Goal: Task Accomplishment & Management: Complete application form

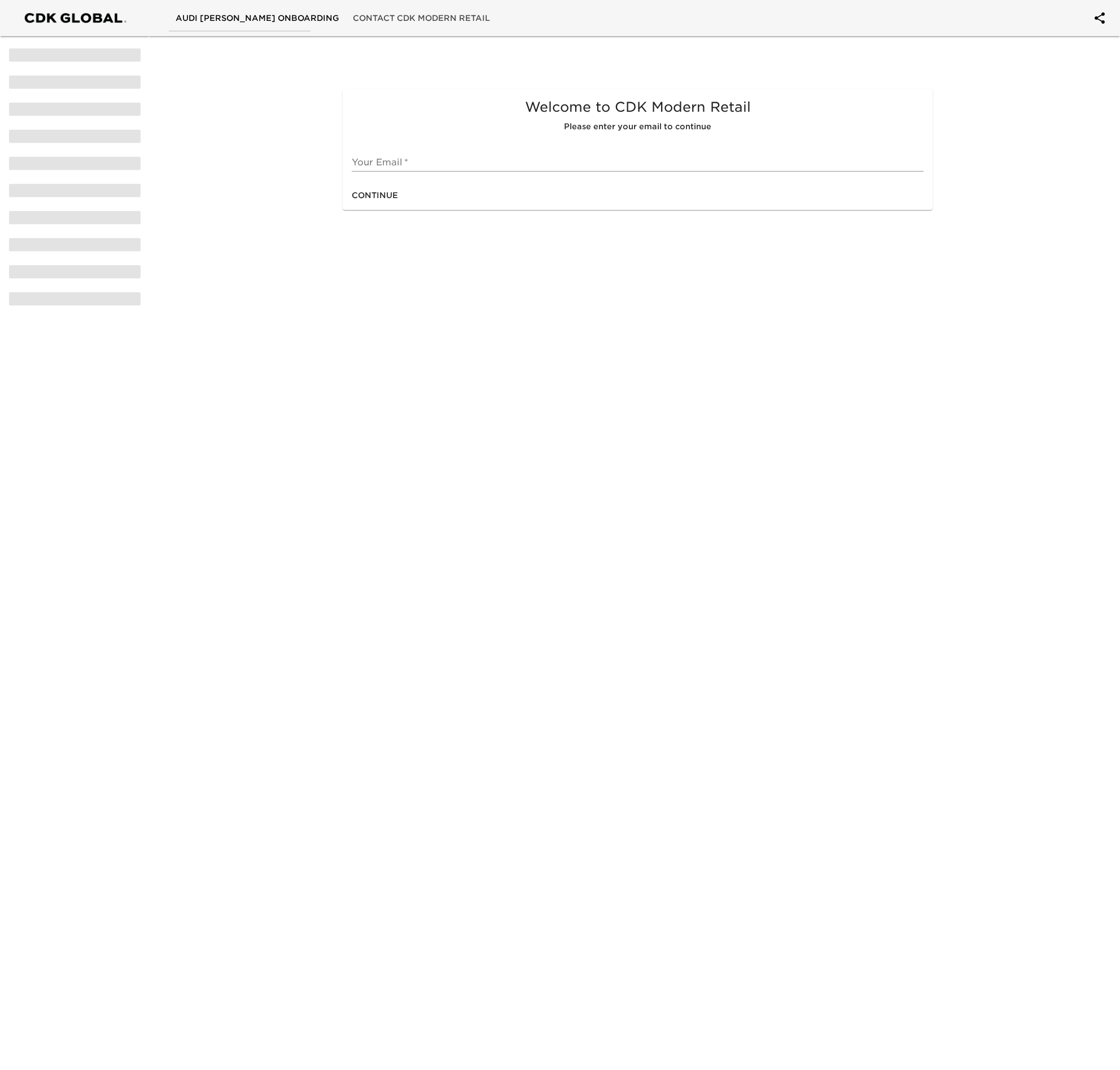
click at [546, 163] on input "text" at bounding box center [637, 162] width 572 height 18
type input "[PERSON_NAME][EMAIL_ADDRESS][DOMAIN_NAME]"
click at [383, 197] on span "Continue" at bounding box center [375, 196] width 46 height 14
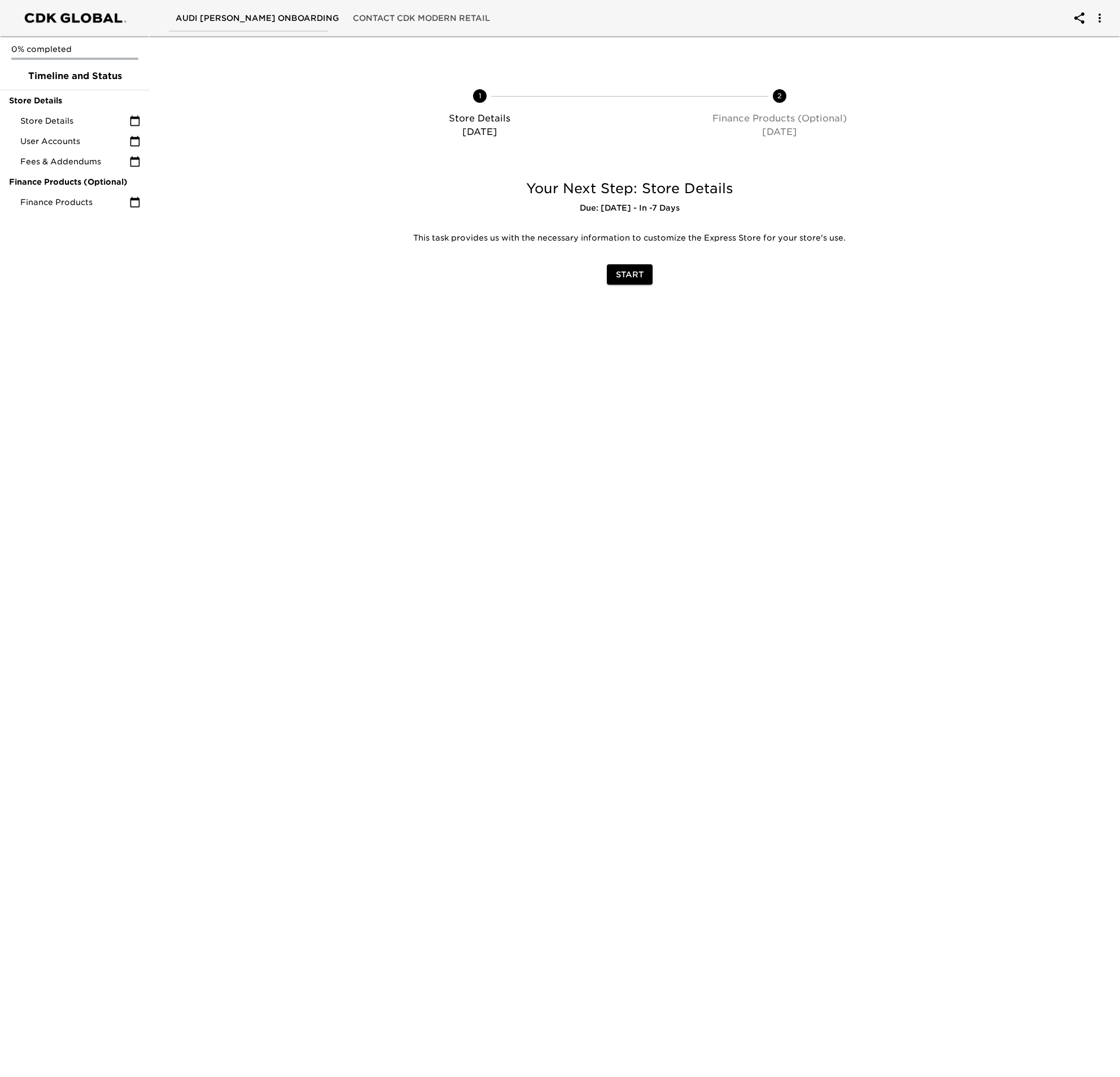
click at [634, 272] on span "Start" at bounding box center [629, 275] width 28 height 14
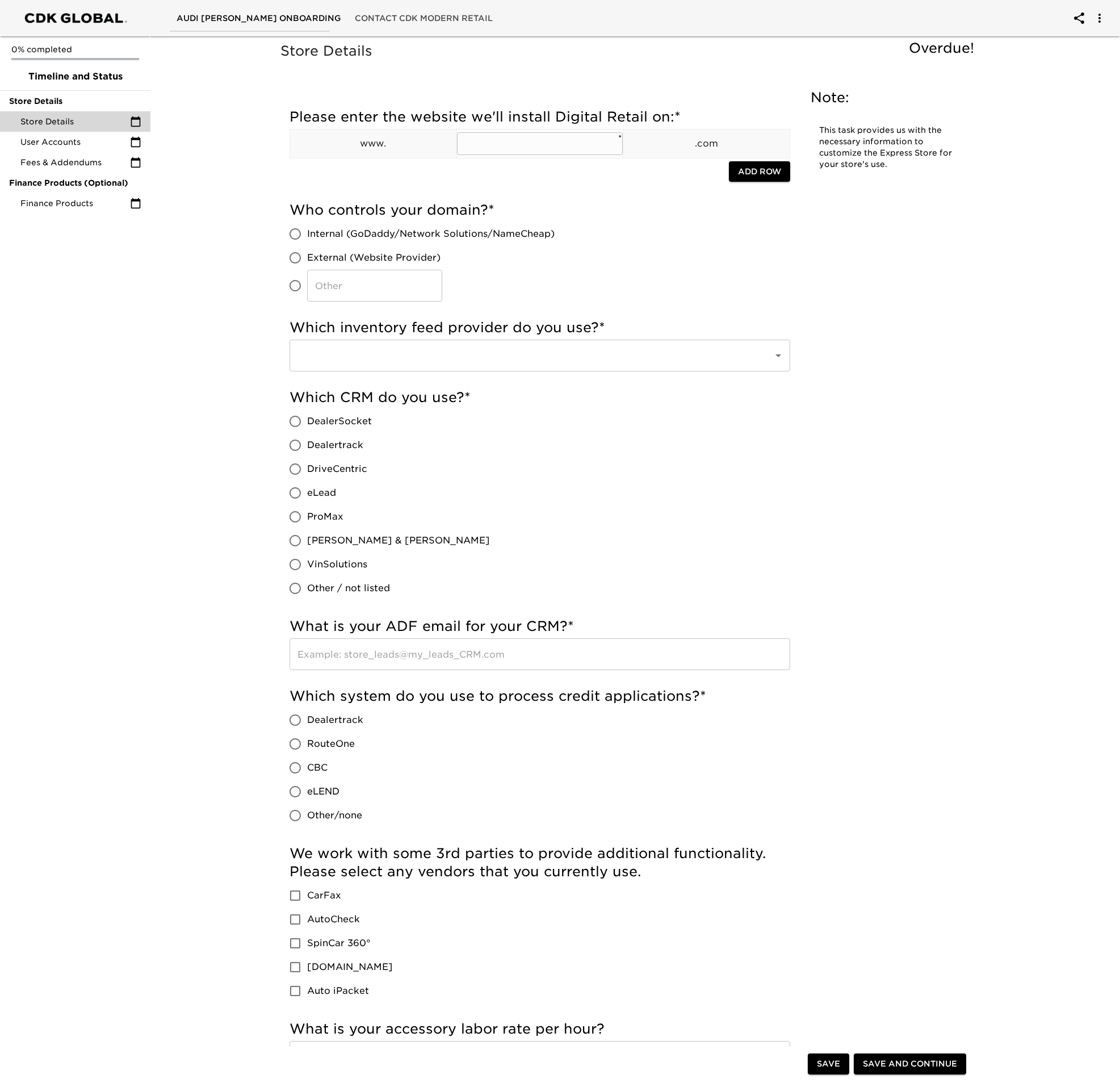
click at [560, 152] on input "text" at bounding box center [540, 144] width 166 height 23
type input "[DOMAIN_NAME]"
click at [294, 233] on input "Internal (GoDaddy/Network Solutions/NameCheap)" at bounding box center [295, 234] width 24 height 24
radio input "true"
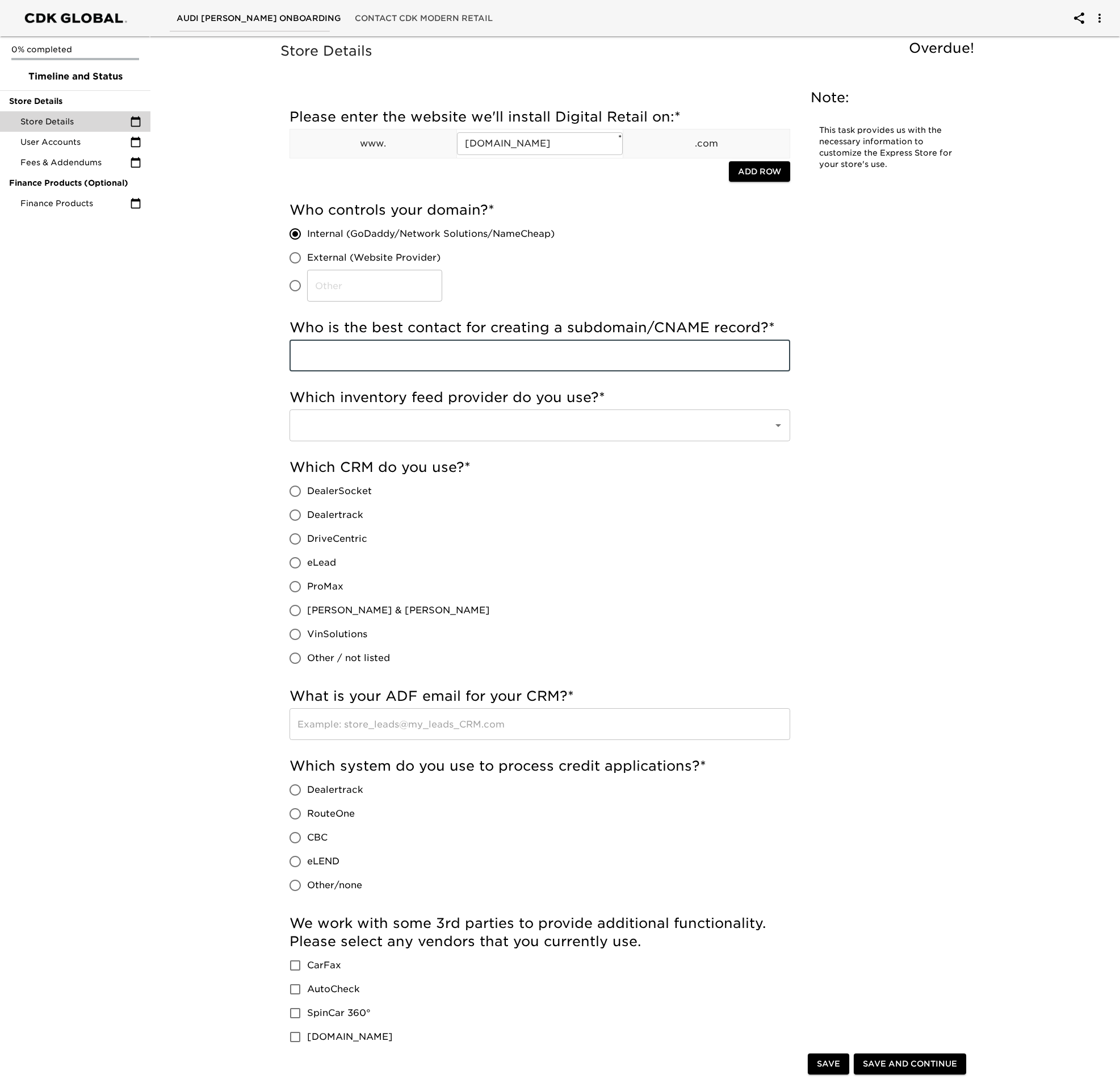
click at [371, 358] on input "text" at bounding box center [539, 355] width 501 height 32
type input "[PERSON_NAME]"
click at [458, 430] on input "text" at bounding box center [523, 425] width 458 height 21
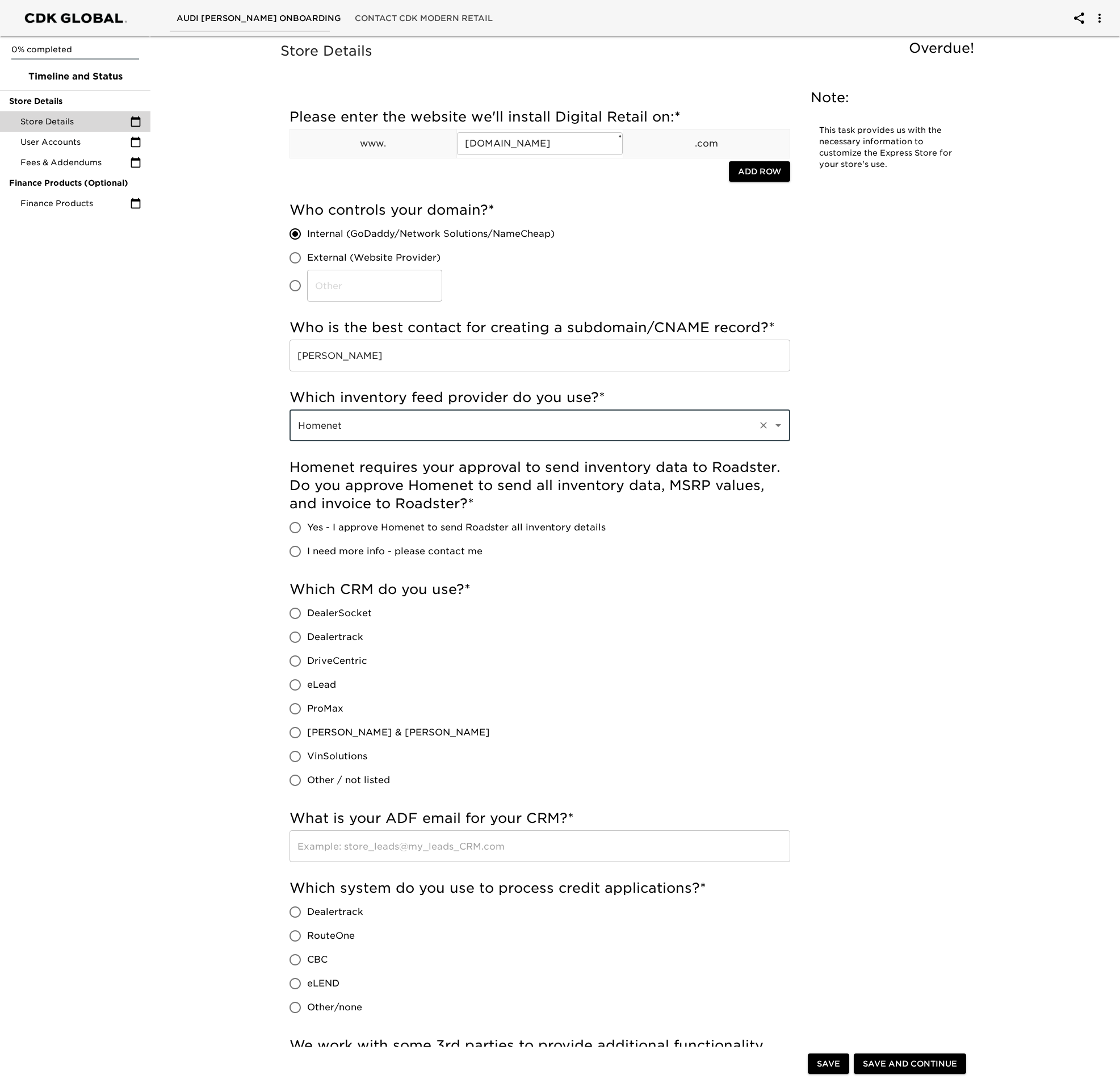
type input "Homenet"
click at [293, 527] on input "Yes - I approve Homenet to send Roadster all inventory details" at bounding box center [295, 527] width 24 height 24
radio input "true"
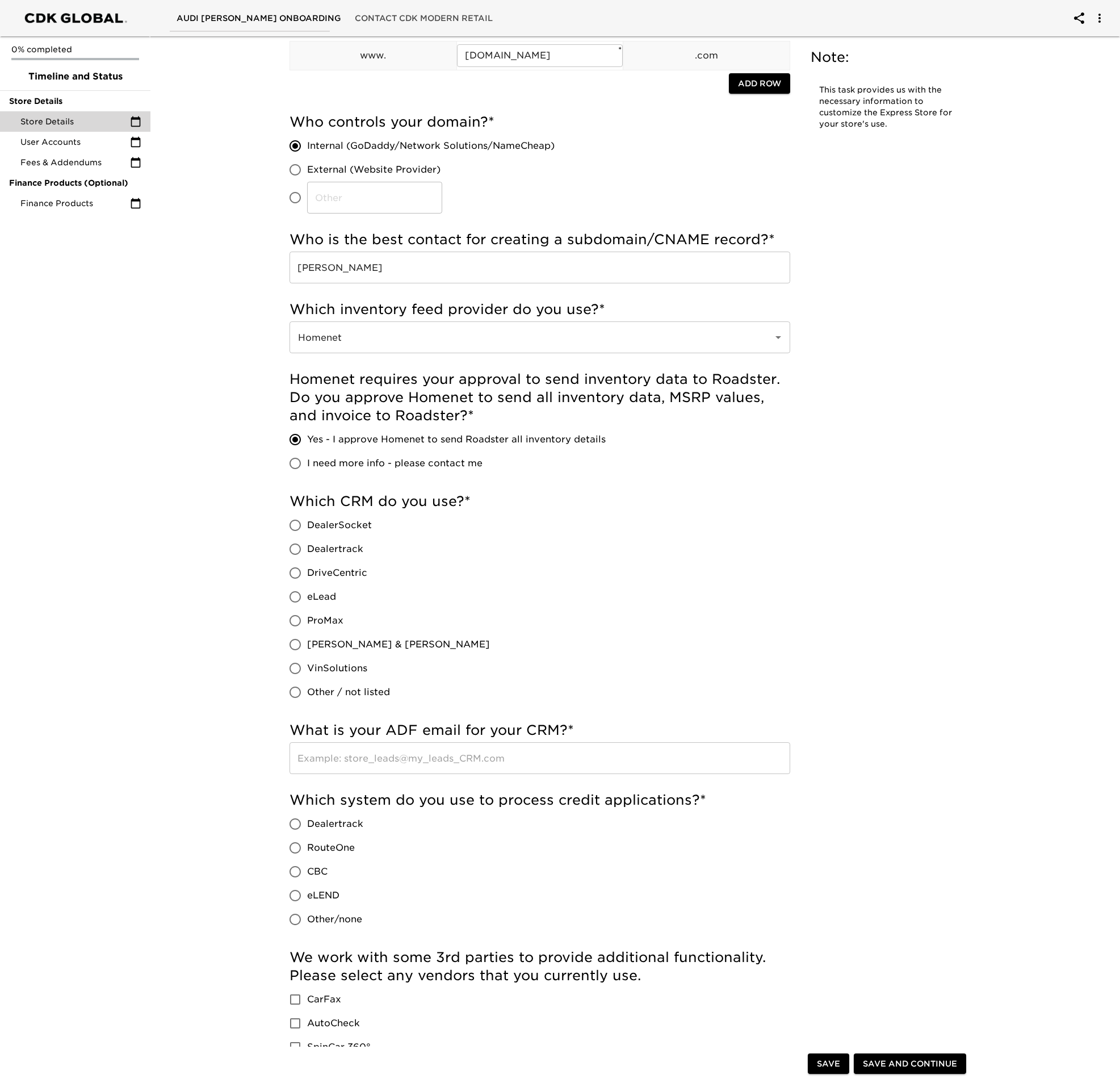
scroll to position [130, 0]
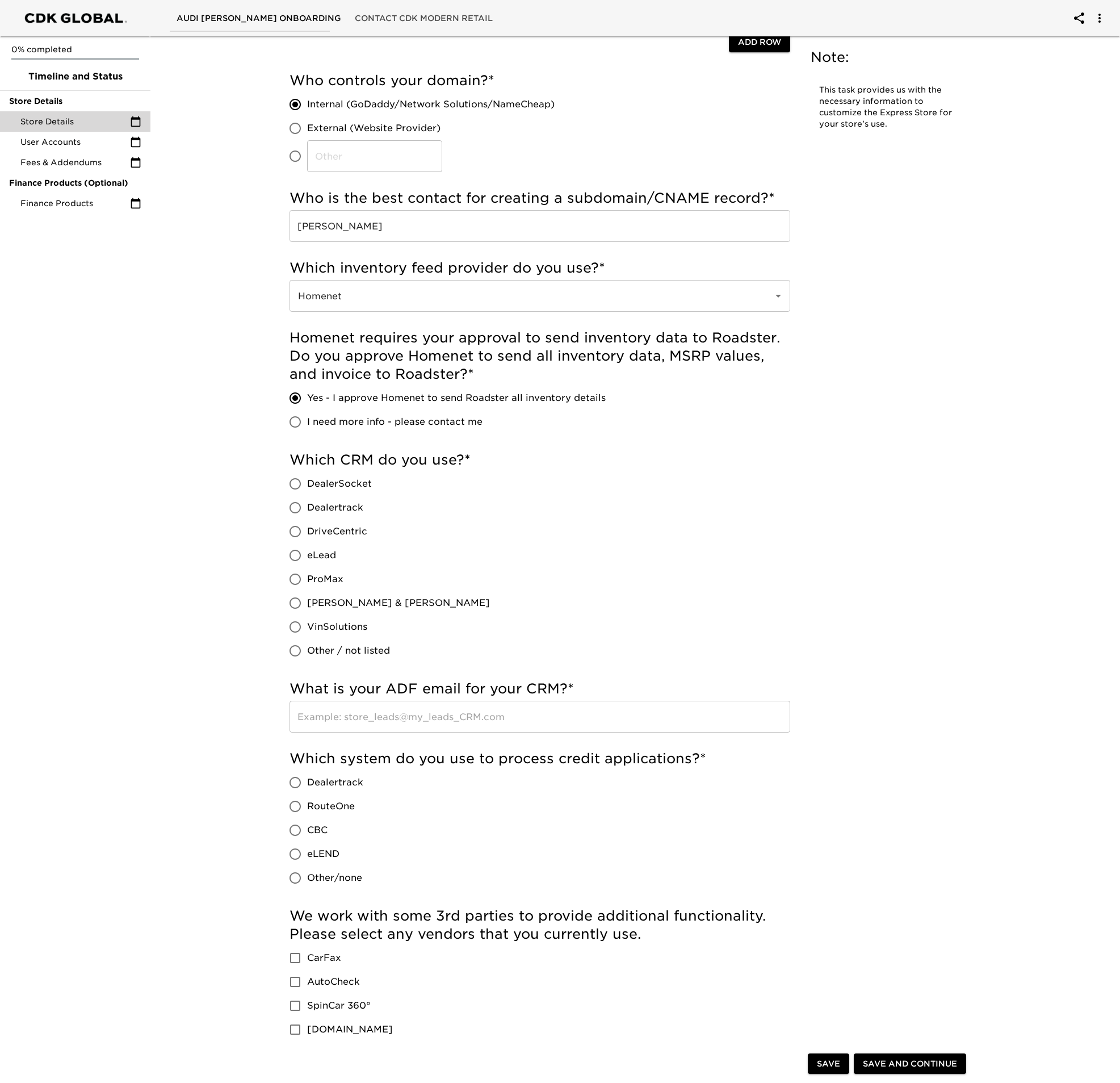
click at [296, 619] on input "VinSolutions" at bounding box center [295, 626] width 24 height 24
radio input "true"
click at [428, 715] on input "text" at bounding box center [539, 716] width 501 height 32
type input "[EMAIL_ADDRESS][DOMAIN_NAME]"
click at [299, 780] on input "Dealertrack" at bounding box center [295, 782] width 24 height 24
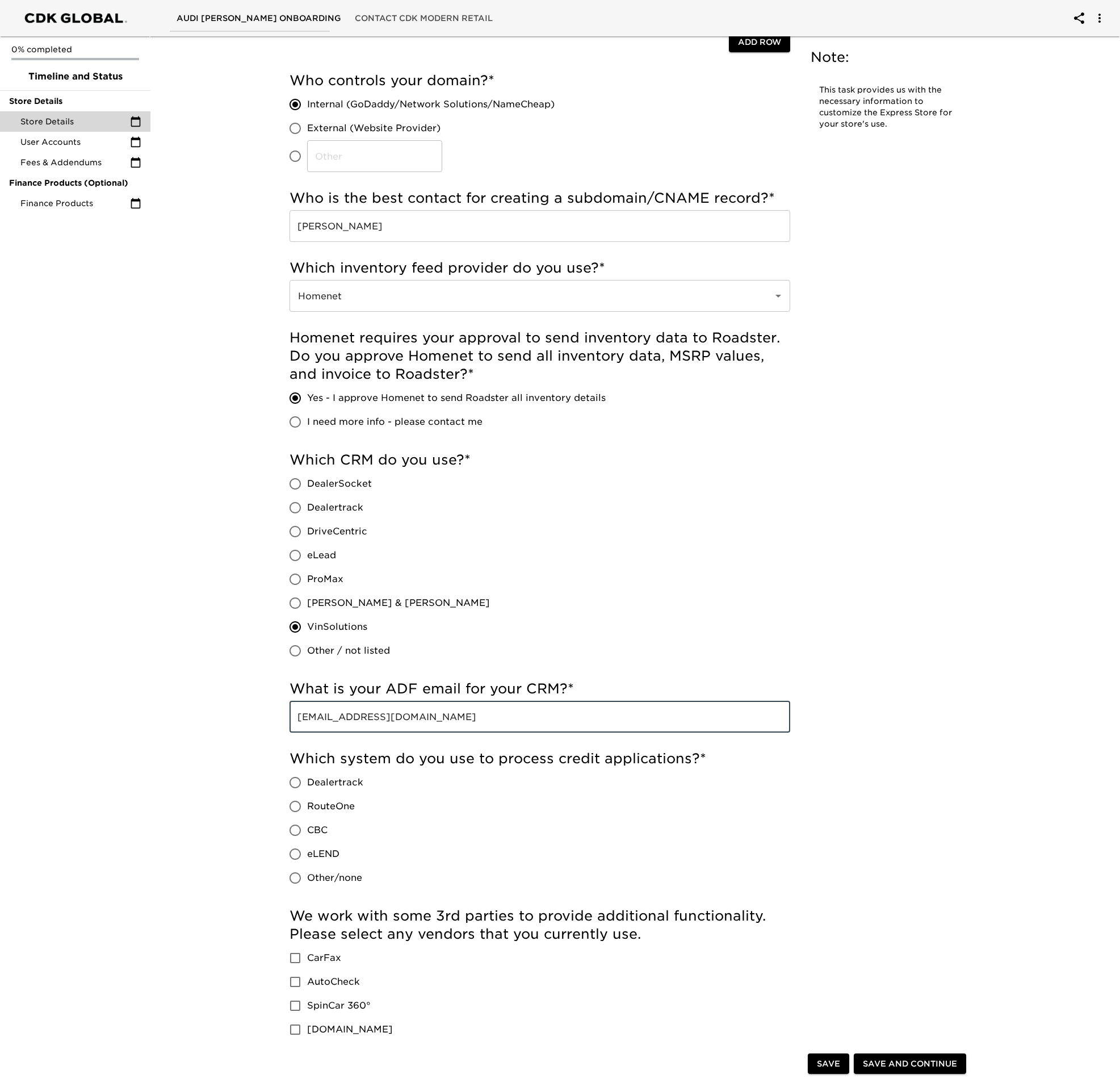
radio input "true"
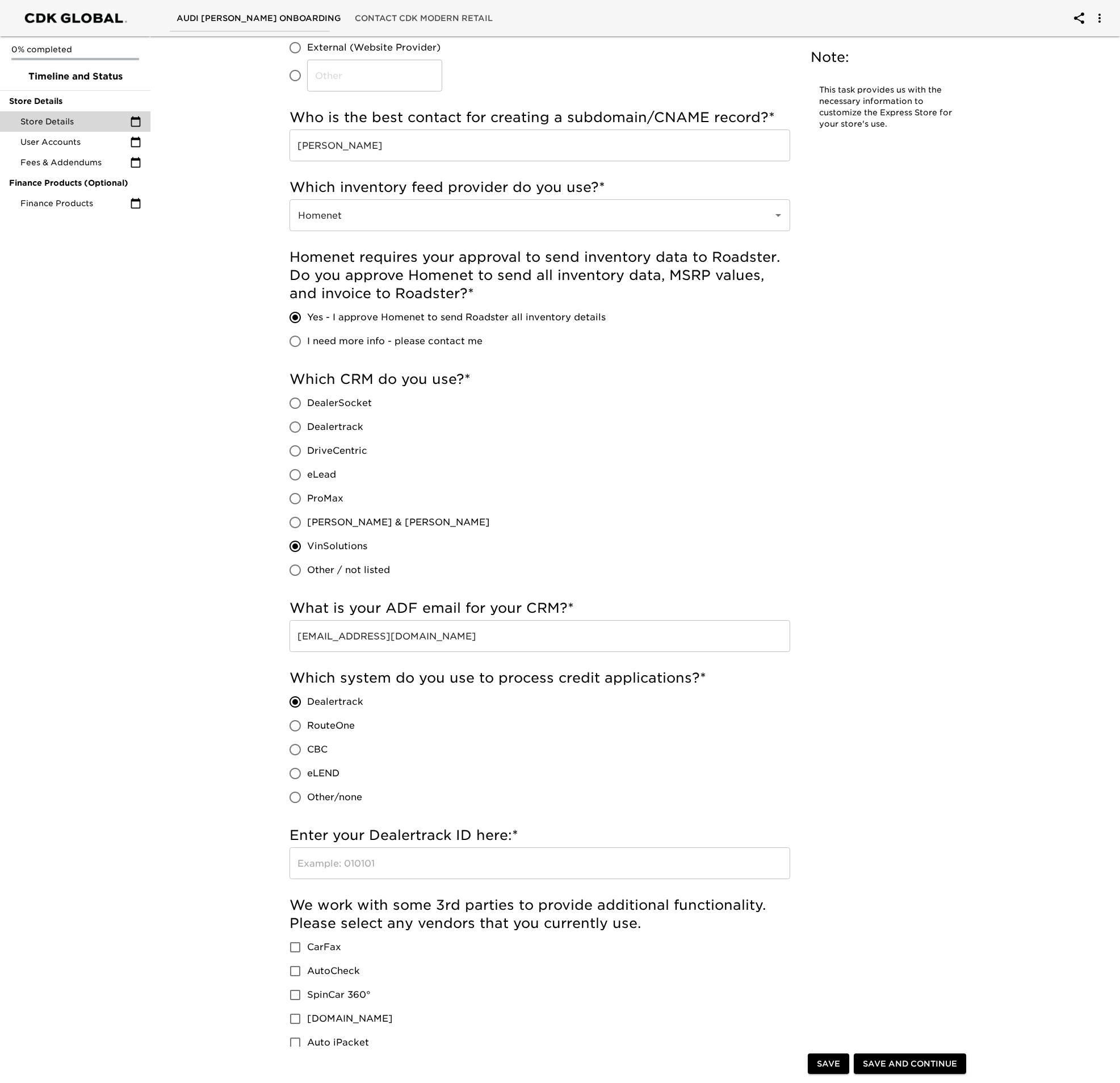
scroll to position [317, 0]
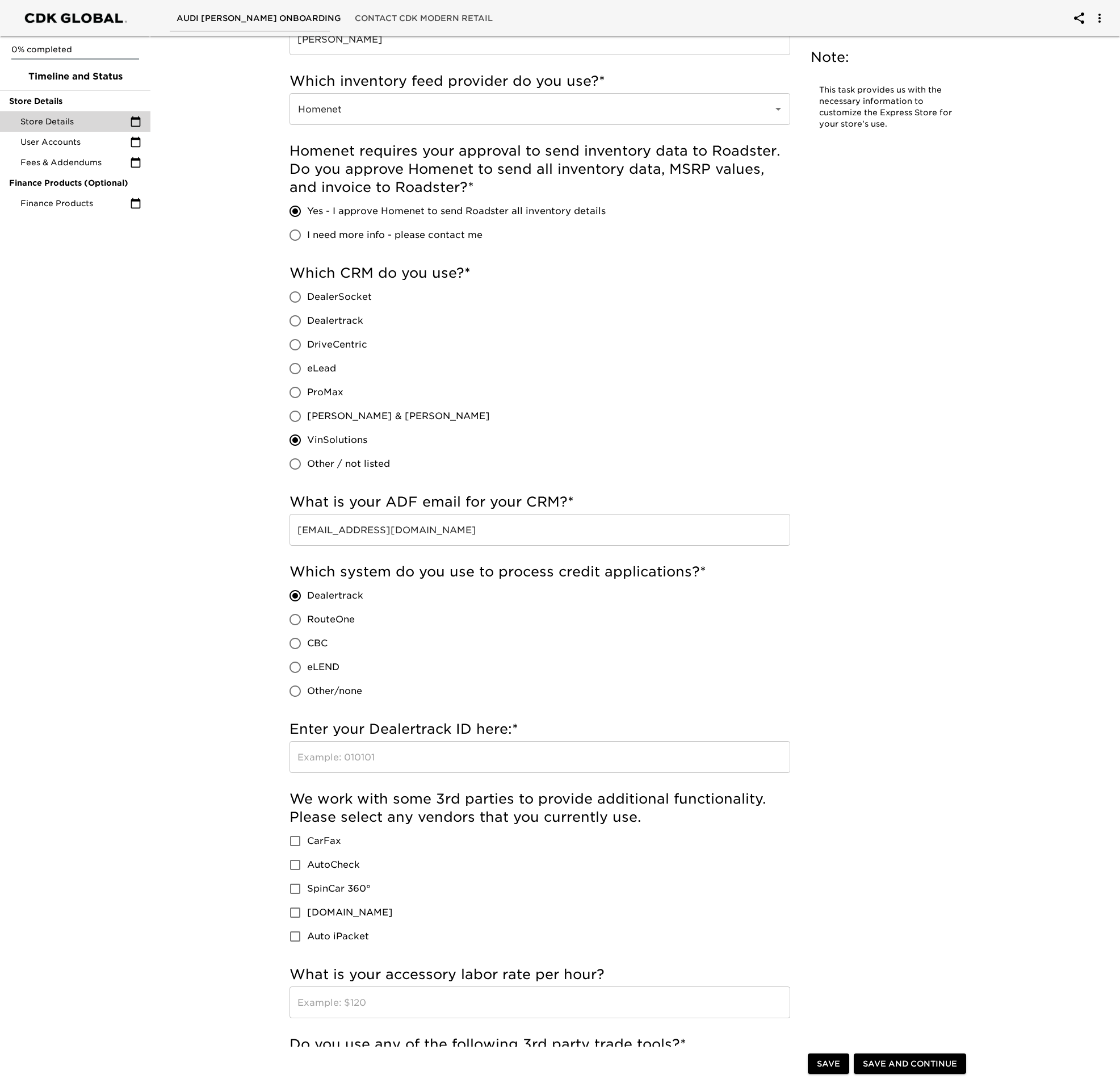
click at [404, 766] on input "text" at bounding box center [539, 756] width 501 height 32
type input "318702"
click at [241, 800] on div "Store Details Overdue! Note: This task provides us with the necessary informati…" at bounding box center [630, 716] width 974 height 2001
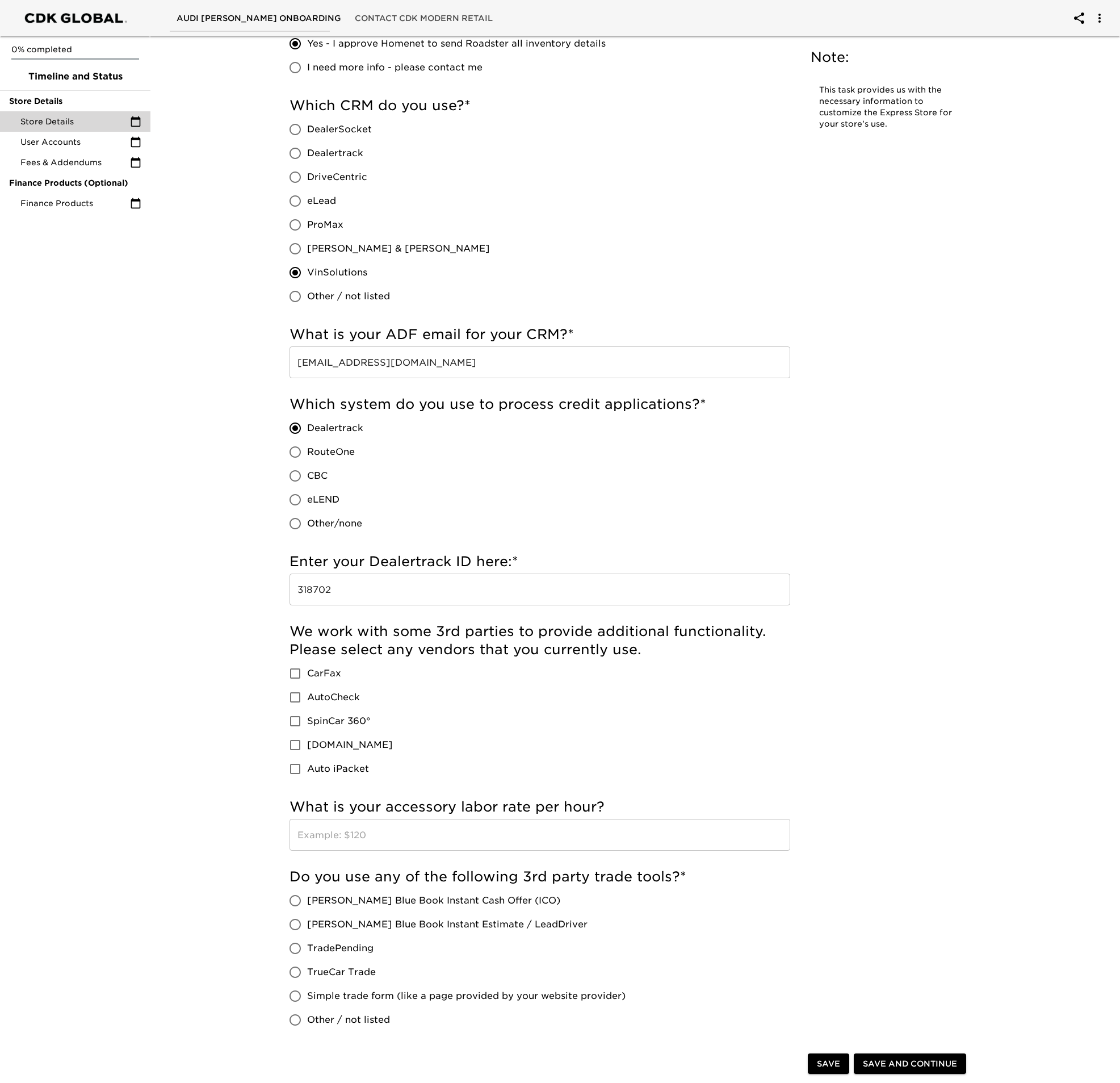
scroll to position [601, 0]
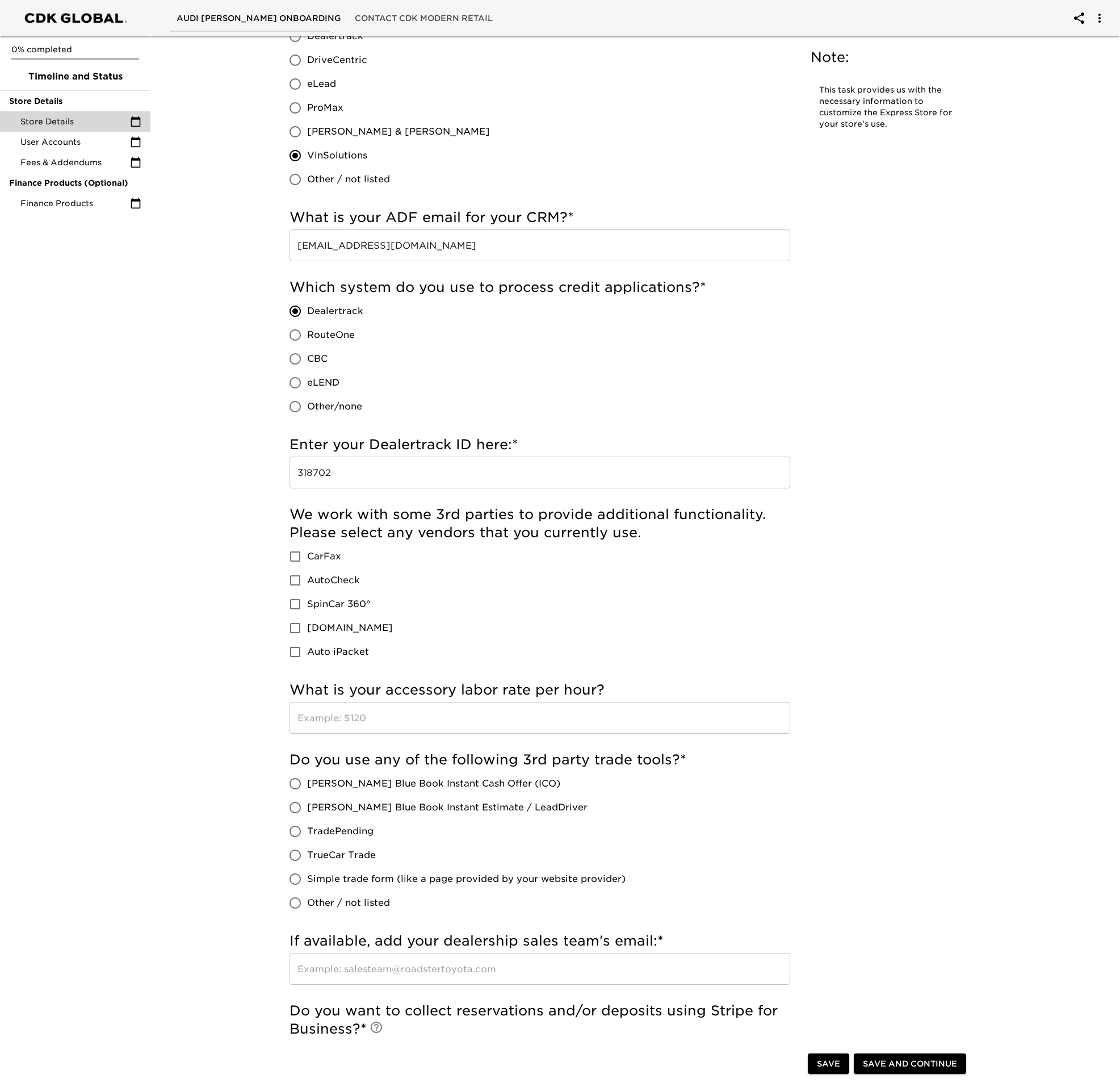
click at [294, 559] on input "CarFax" at bounding box center [295, 556] width 24 height 24
checkbox input "true"
click at [296, 647] on input "Auto iPacket" at bounding box center [295, 651] width 24 height 24
checkbox input "true"
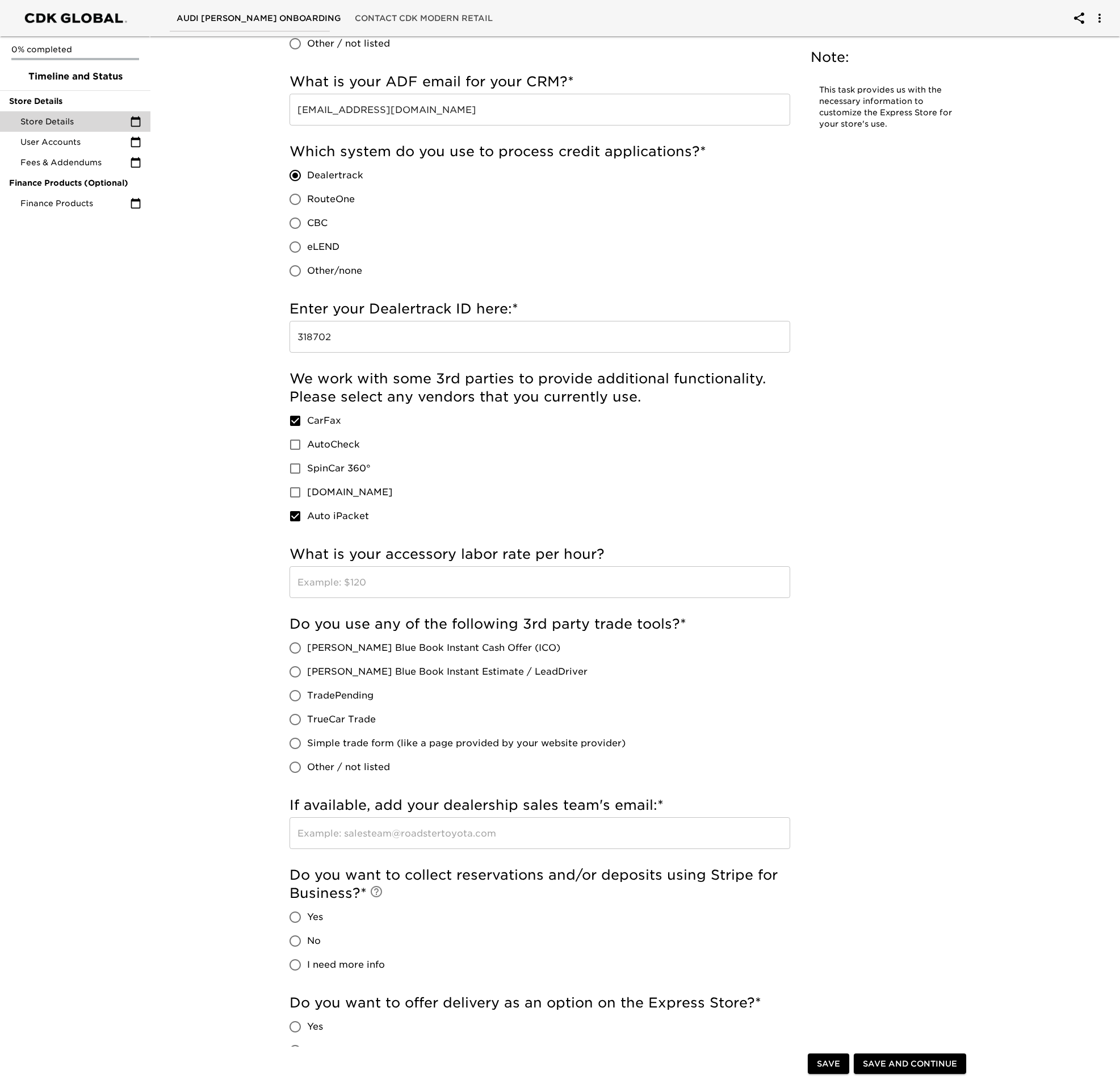
scroll to position [831, 0]
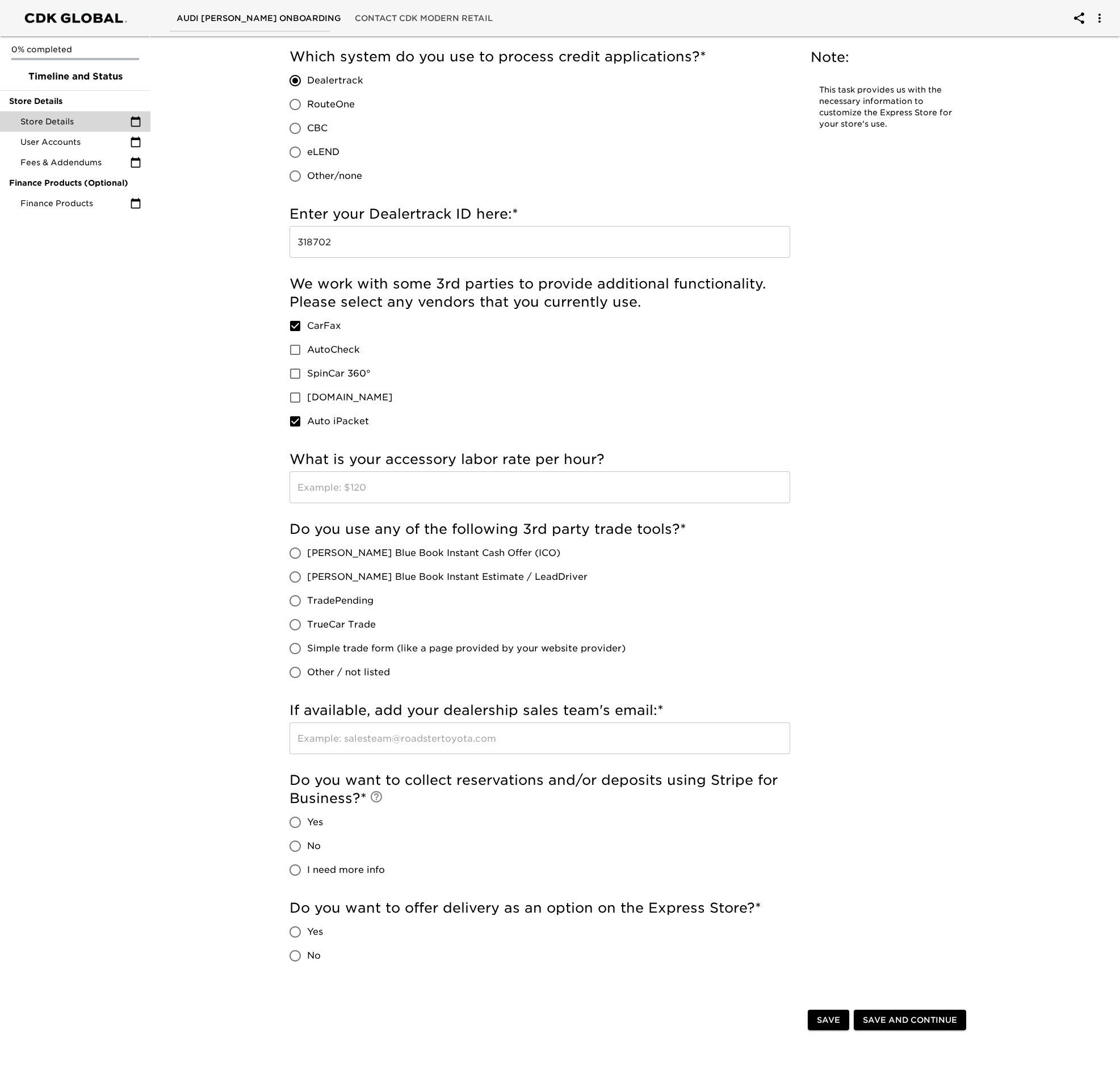
click at [294, 671] on input "Other / not listed" at bounding box center [295, 672] width 24 height 24
radio input "true"
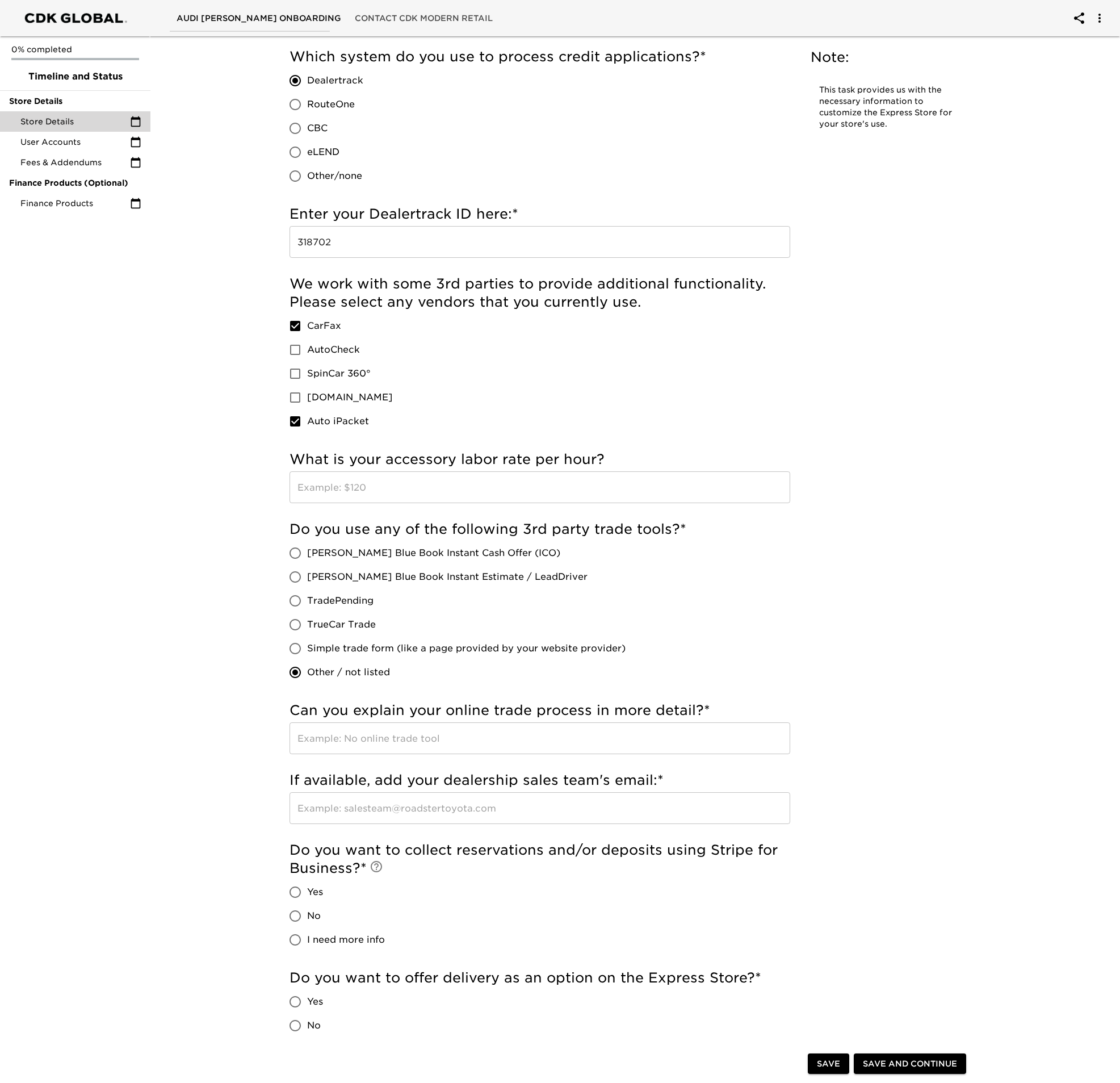
click at [300, 579] on input "[PERSON_NAME] Blue Book Instant Estimate / LeadDriver" at bounding box center [295, 577] width 24 height 24
radio input "true"
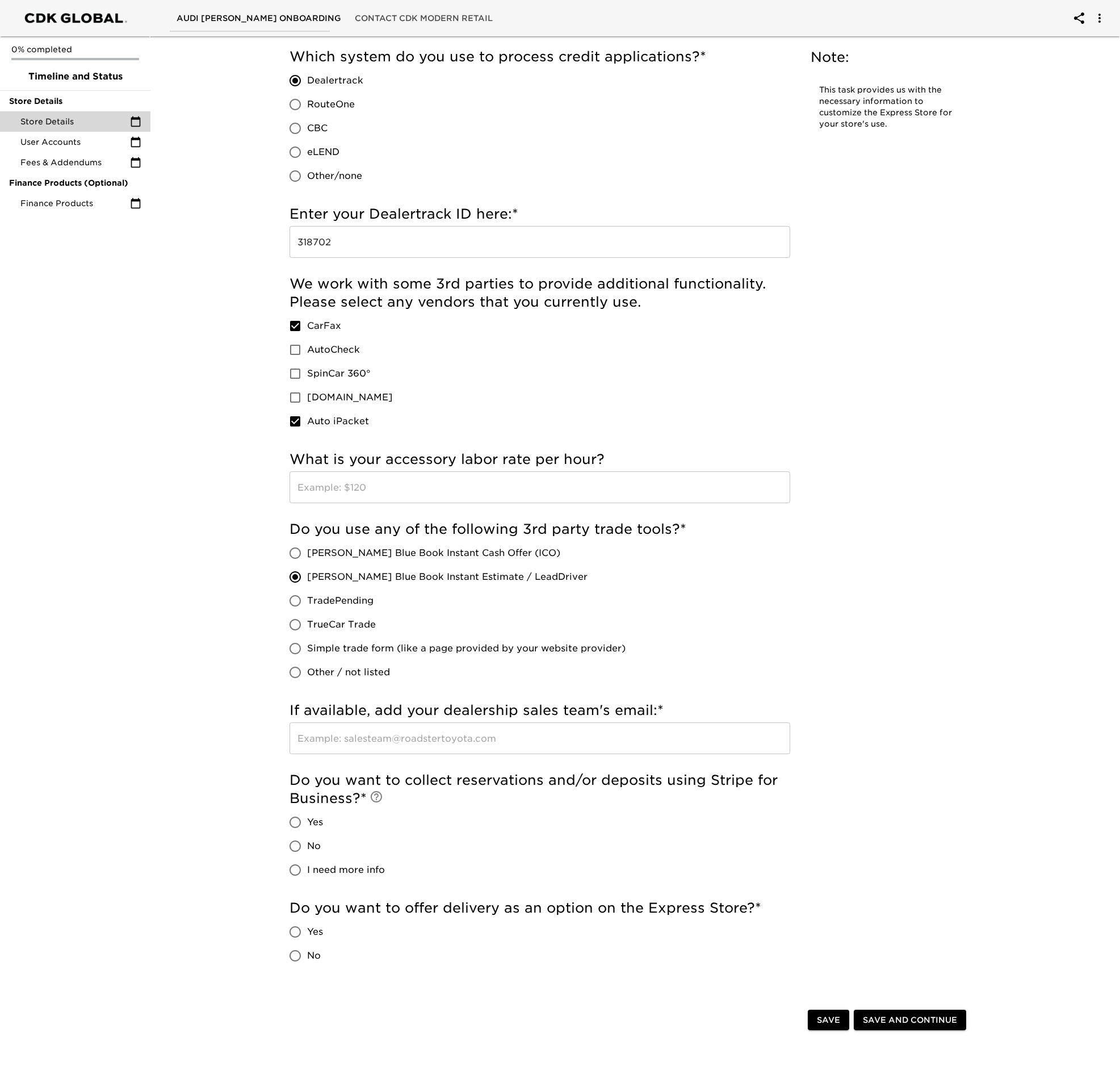
click at [412, 742] on input "text" at bounding box center [539, 738] width 501 height 32
type input "[EMAIL_ADDRESS][DOMAIN_NAME]"
click at [299, 850] on input "No" at bounding box center [295, 845] width 24 height 24
radio input "true"
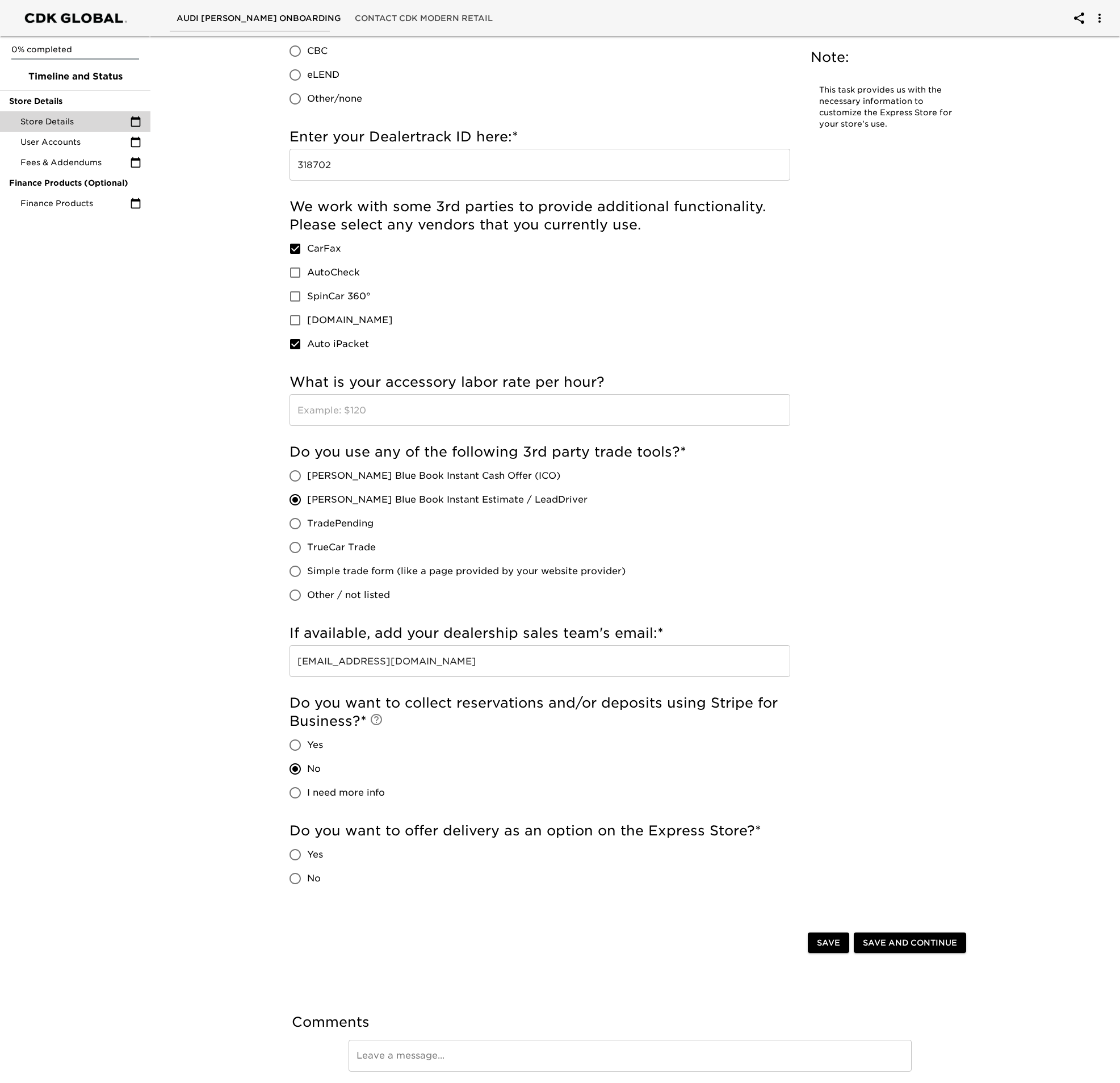
scroll to position [950, 0]
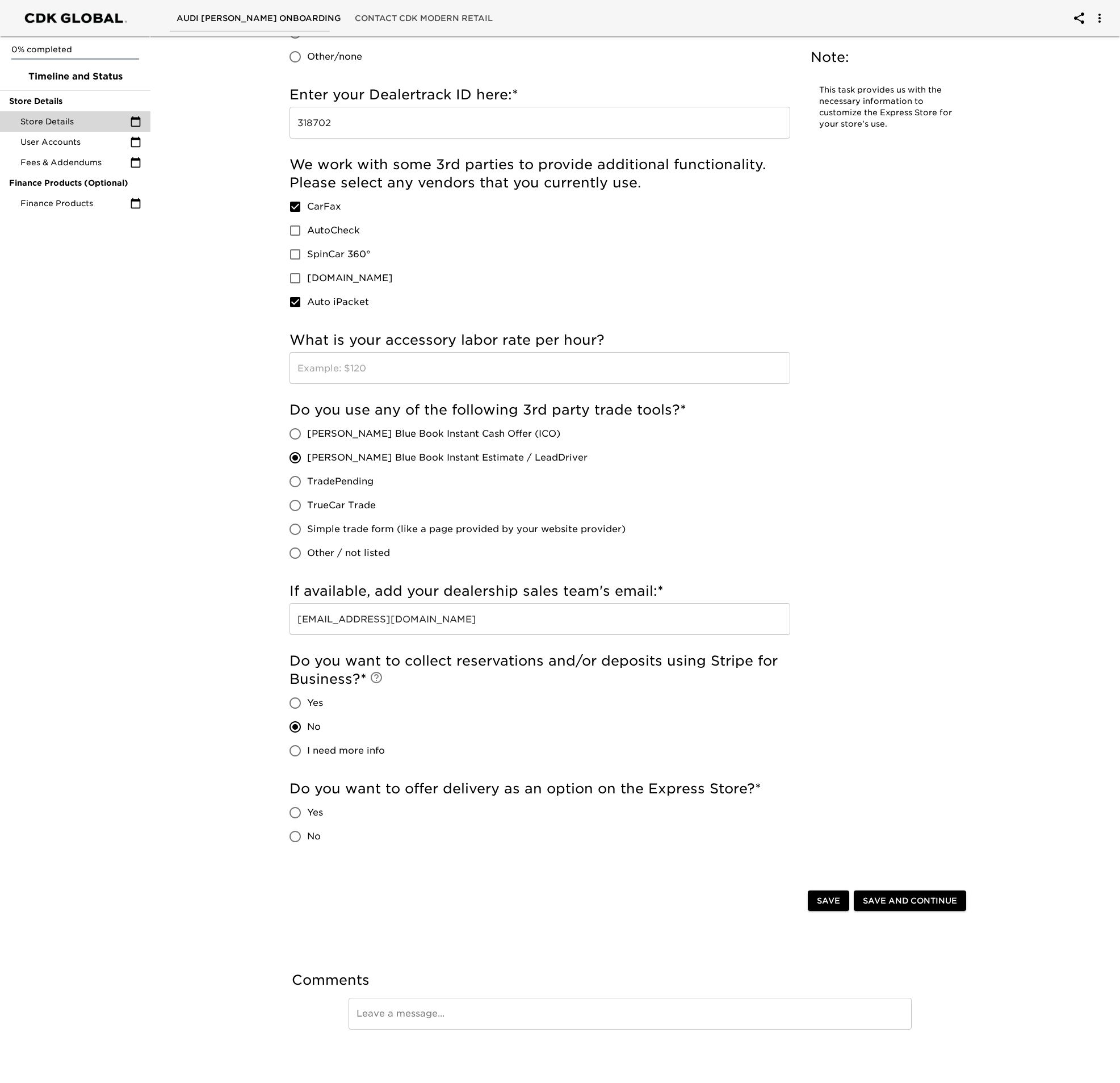
click at [304, 814] on input "Yes" at bounding box center [295, 812] width 24 height 24
radio input "true"
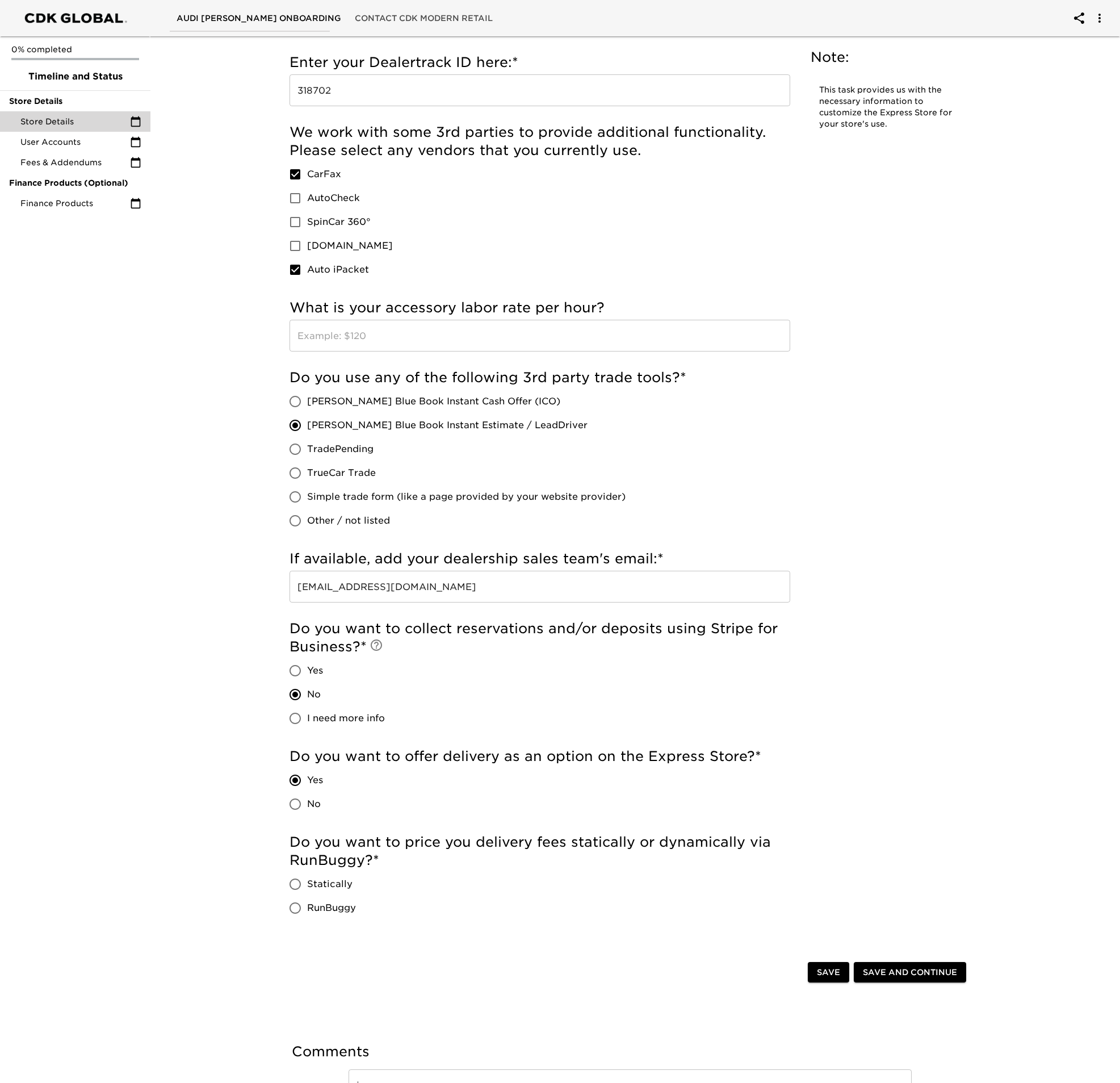
scroll to position [1054, 0]
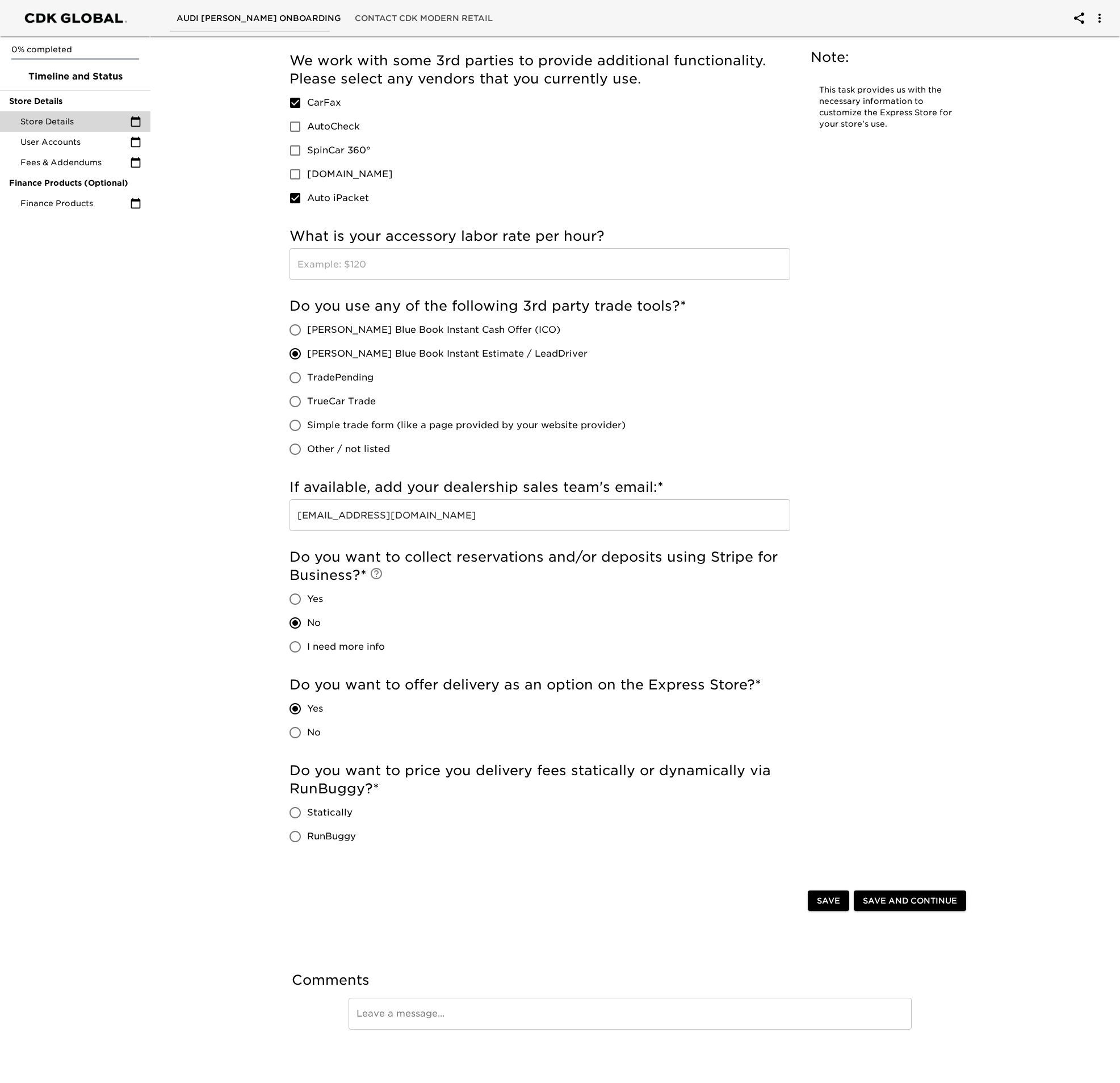
click at [300, 814] on input "Statically" at bounding box center [295, 812] width 24 height 24
radio input "true"
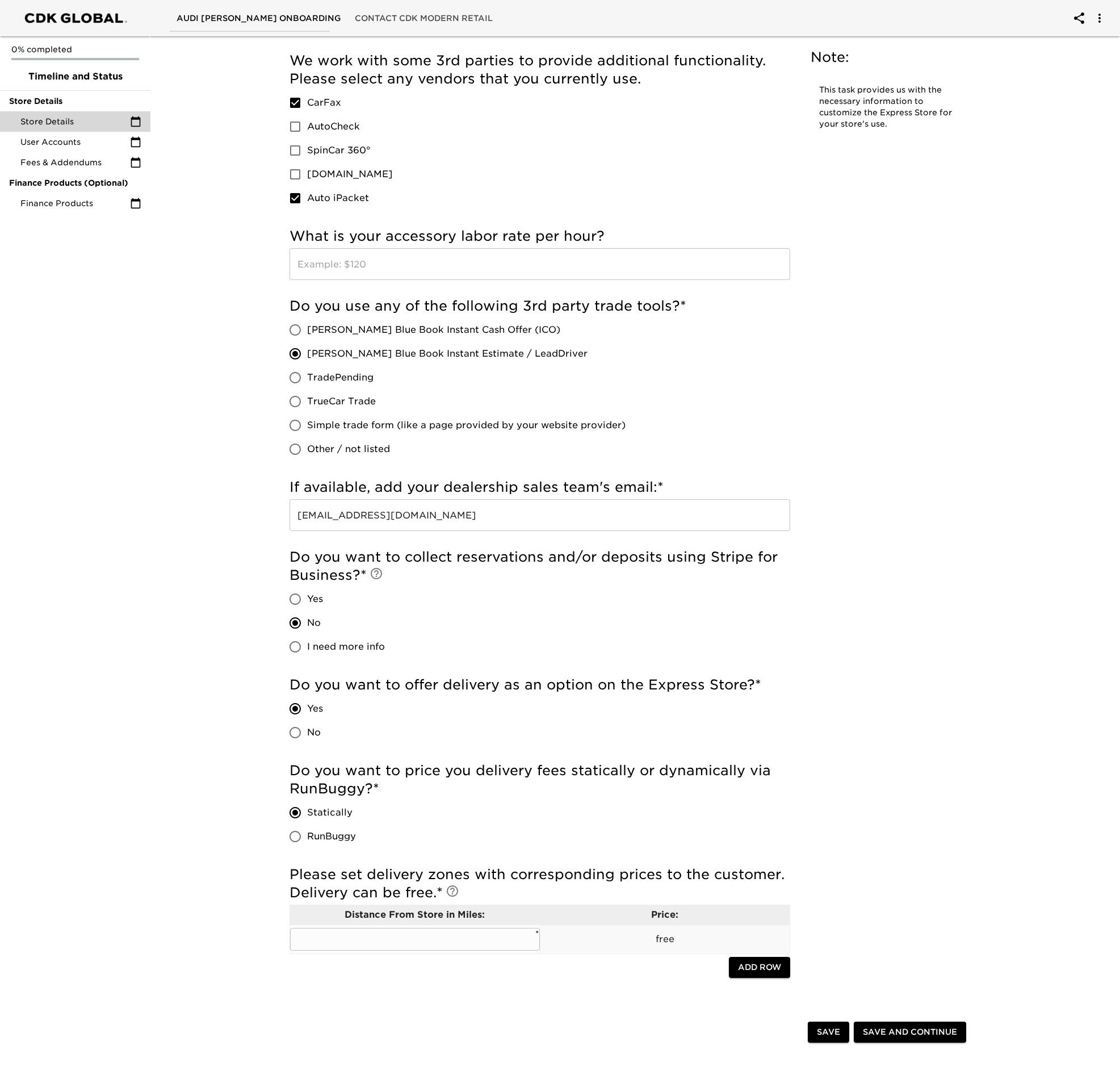
scroll to position [1180, 0]
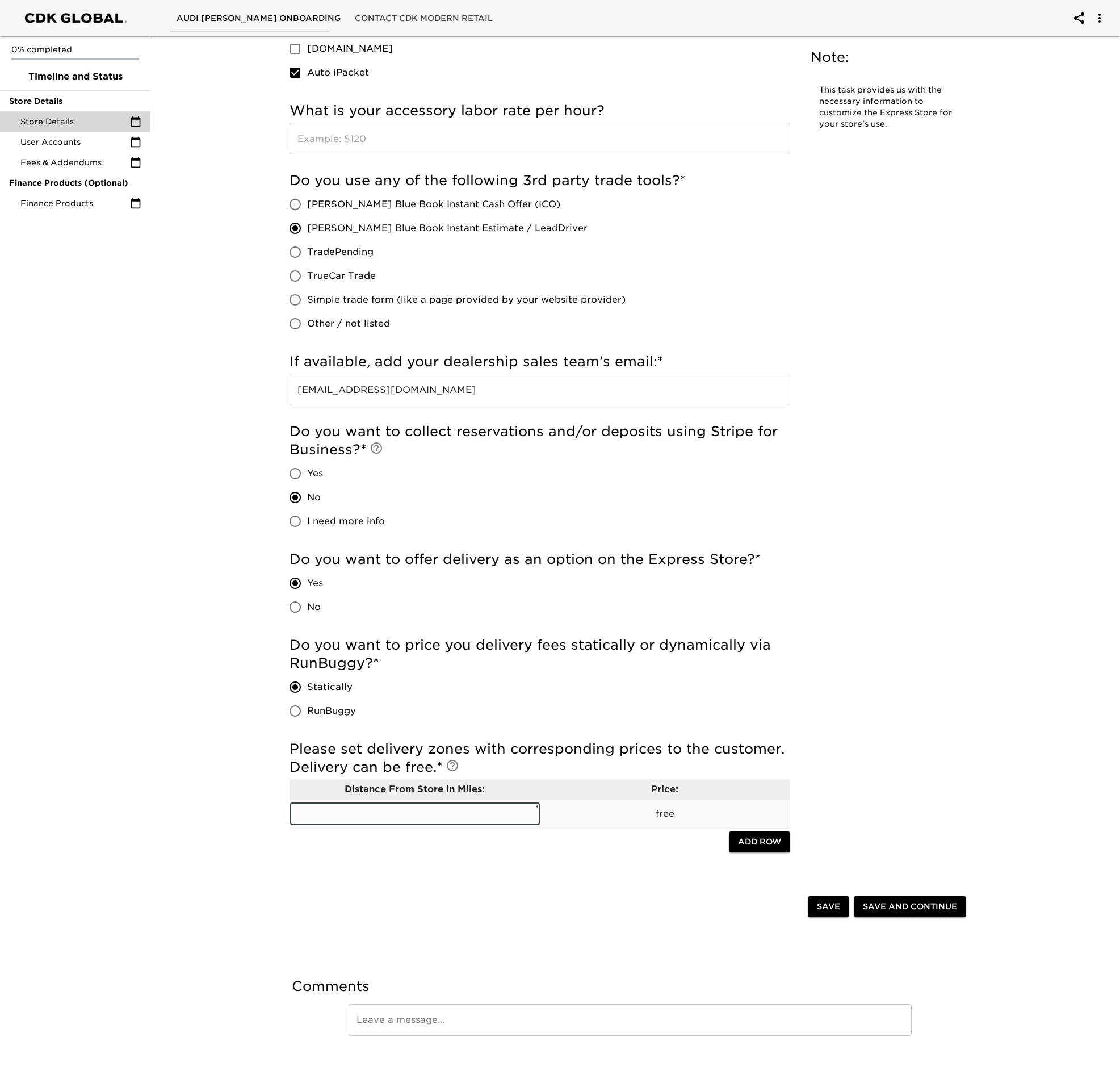
click at [463, 811] on input "text" at bounding box center [415, 814] width 250 height 23
click at [659, 814] on p "free" at bounding box center [665, 813] width 250 height 14
click at [779, 849] on button "Add Row" at bounding box center [760, 841] width 62 height 21
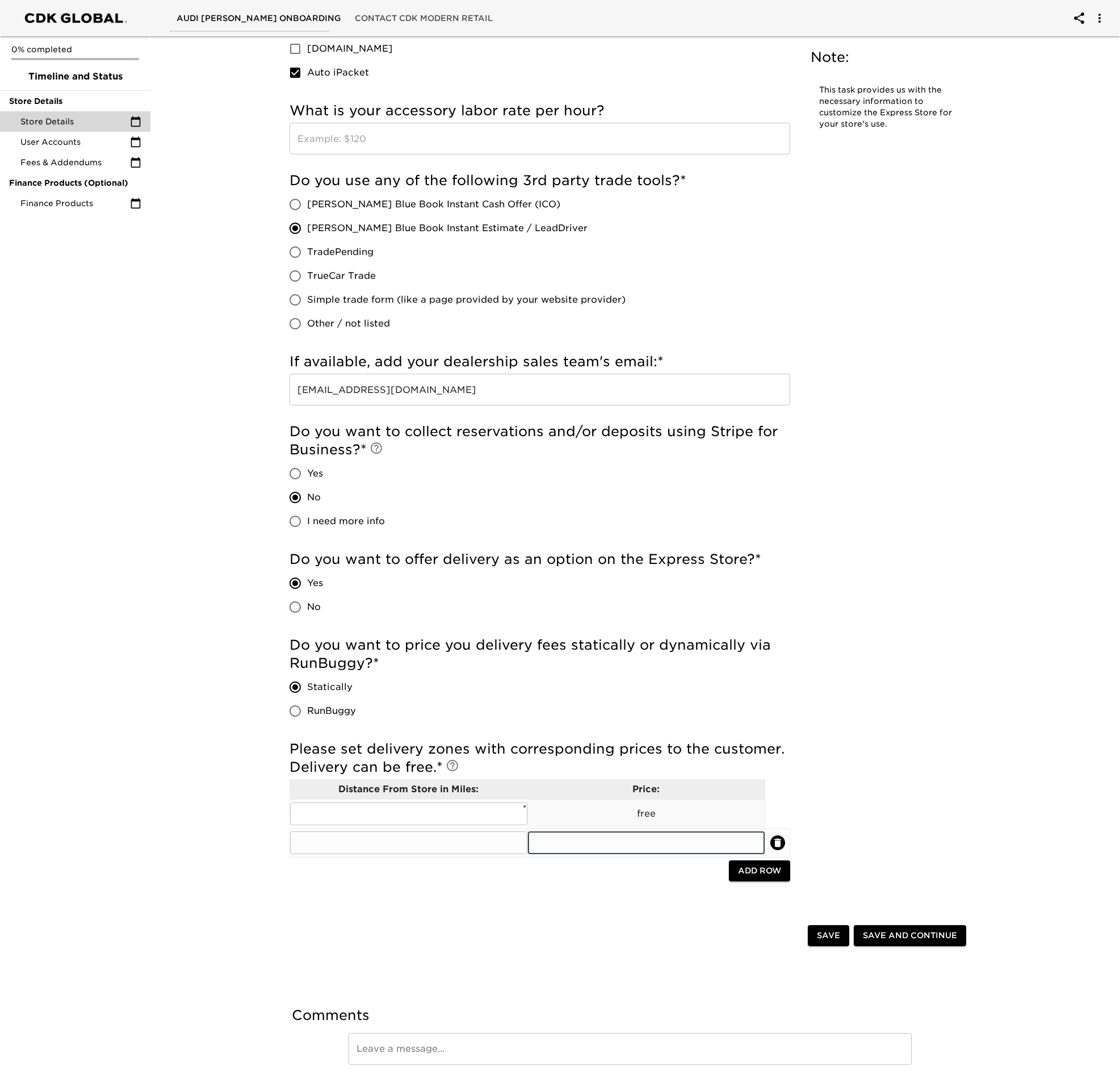
click at [654, 839] on input "text" at bounding box center [646, 842] width 237 height 23
click at [437, 818] on input "text" at bounding box center [408, 814] width 237 height 23
type input "30"
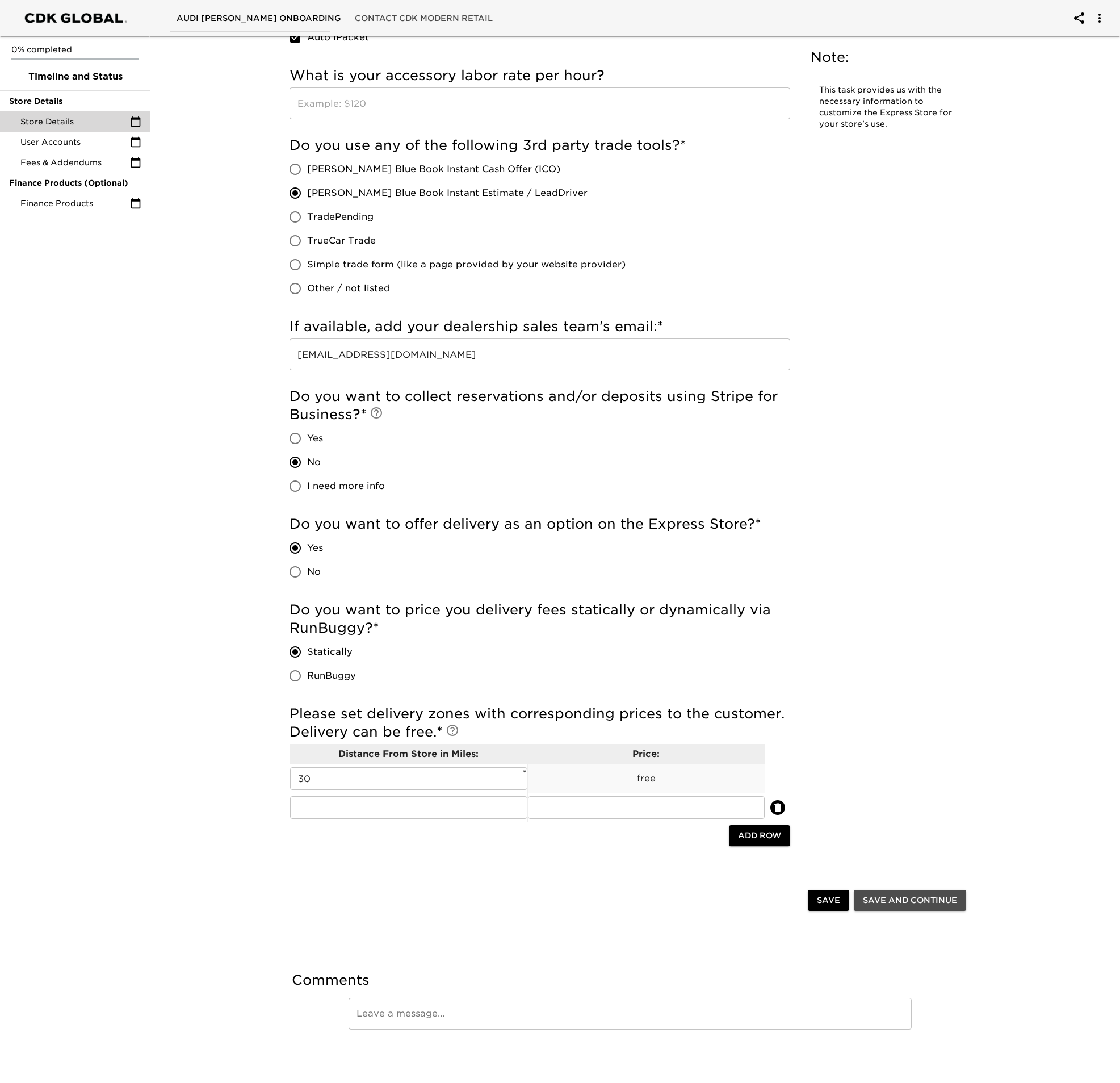
click at [886, 900] on span "Save and Continue" at bounding box center [910, 900] width 95 height 14
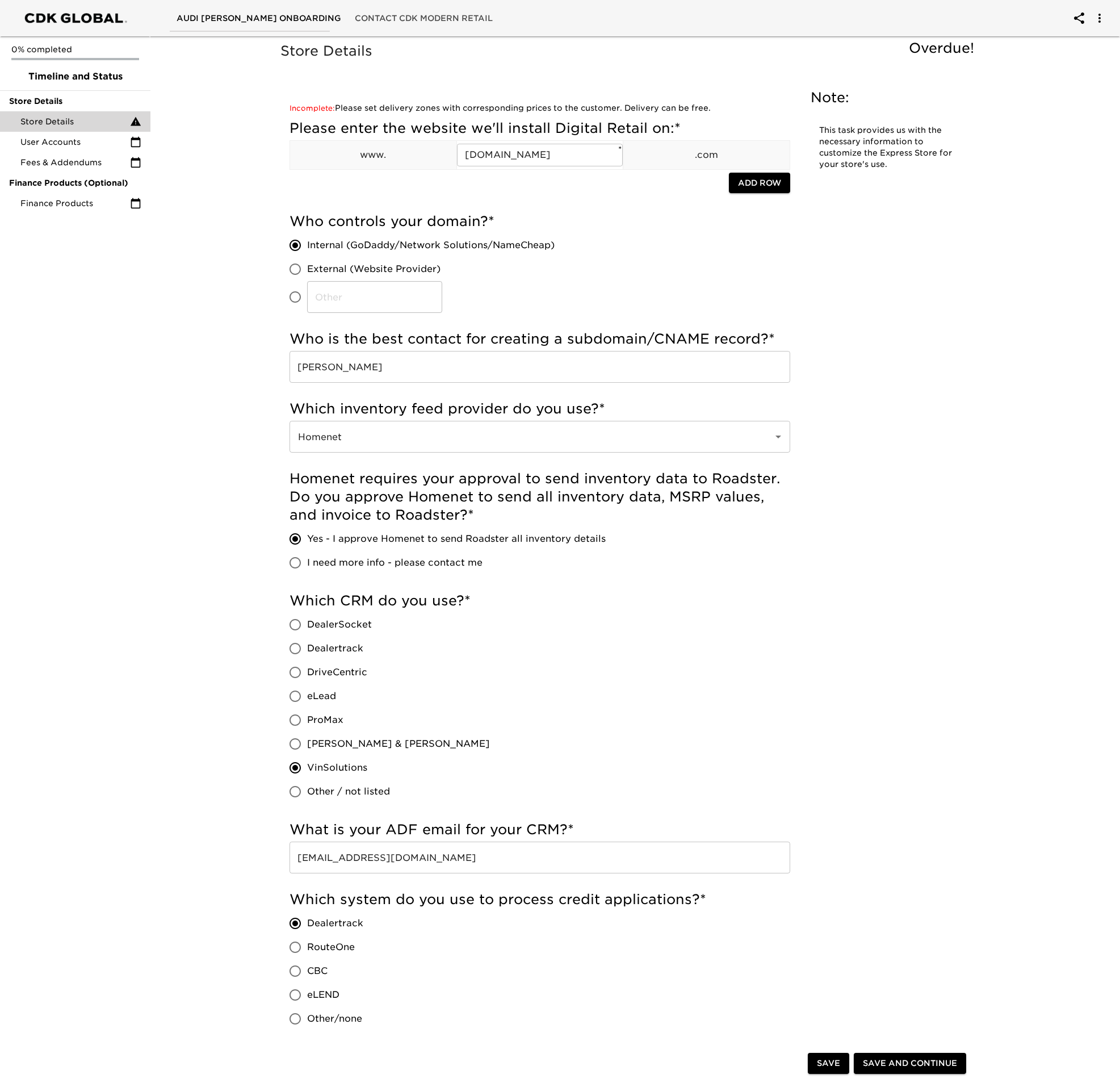
scroll to position [1226, 0]
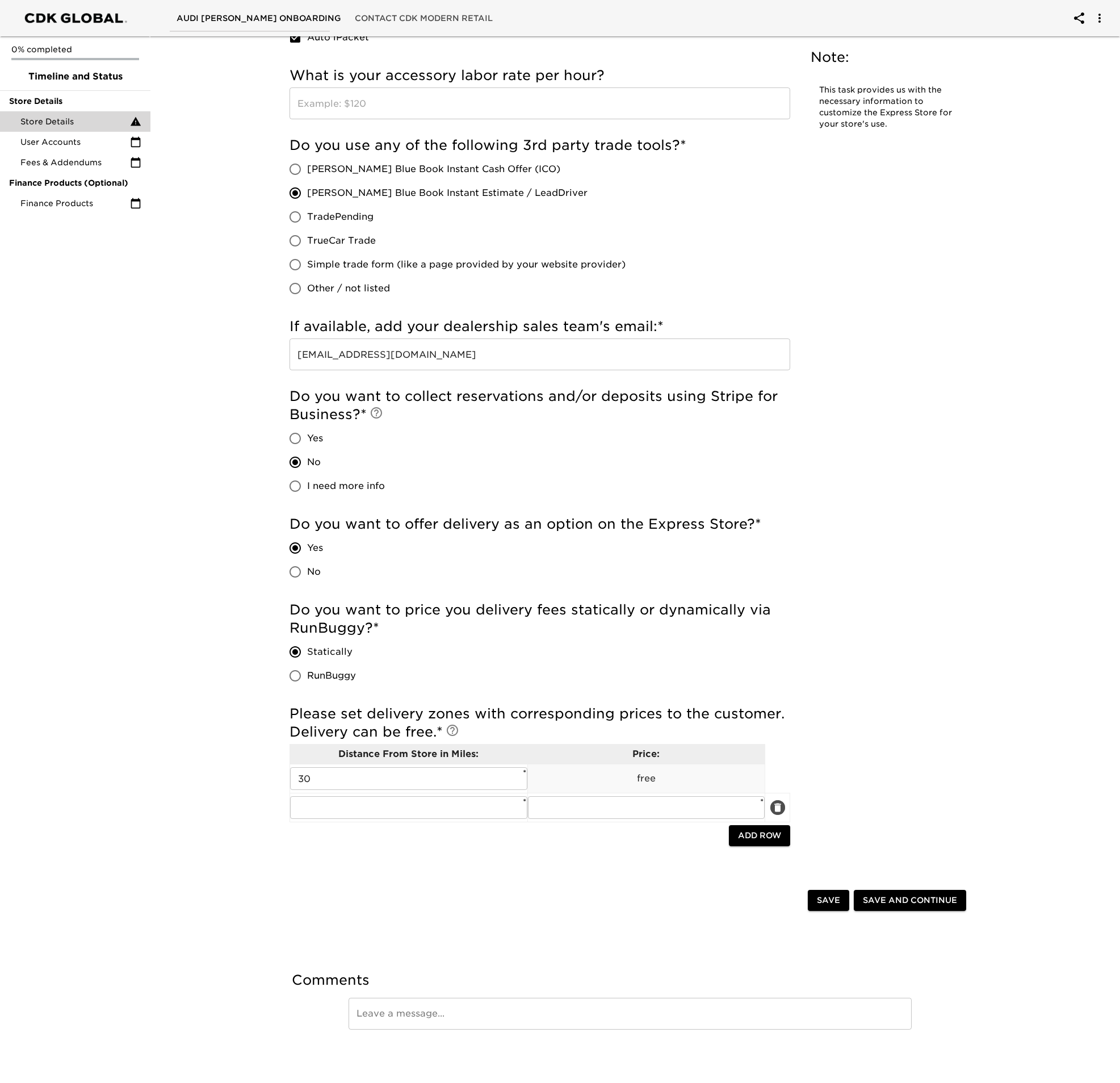
drag, startPoint x: 774, startPoint y: 804, endPoint x: 811, endPoint y: 822, distance: 41.1
click at [774, 804] on icon "delete" at bounding box center [778, 807] width 11 height 11
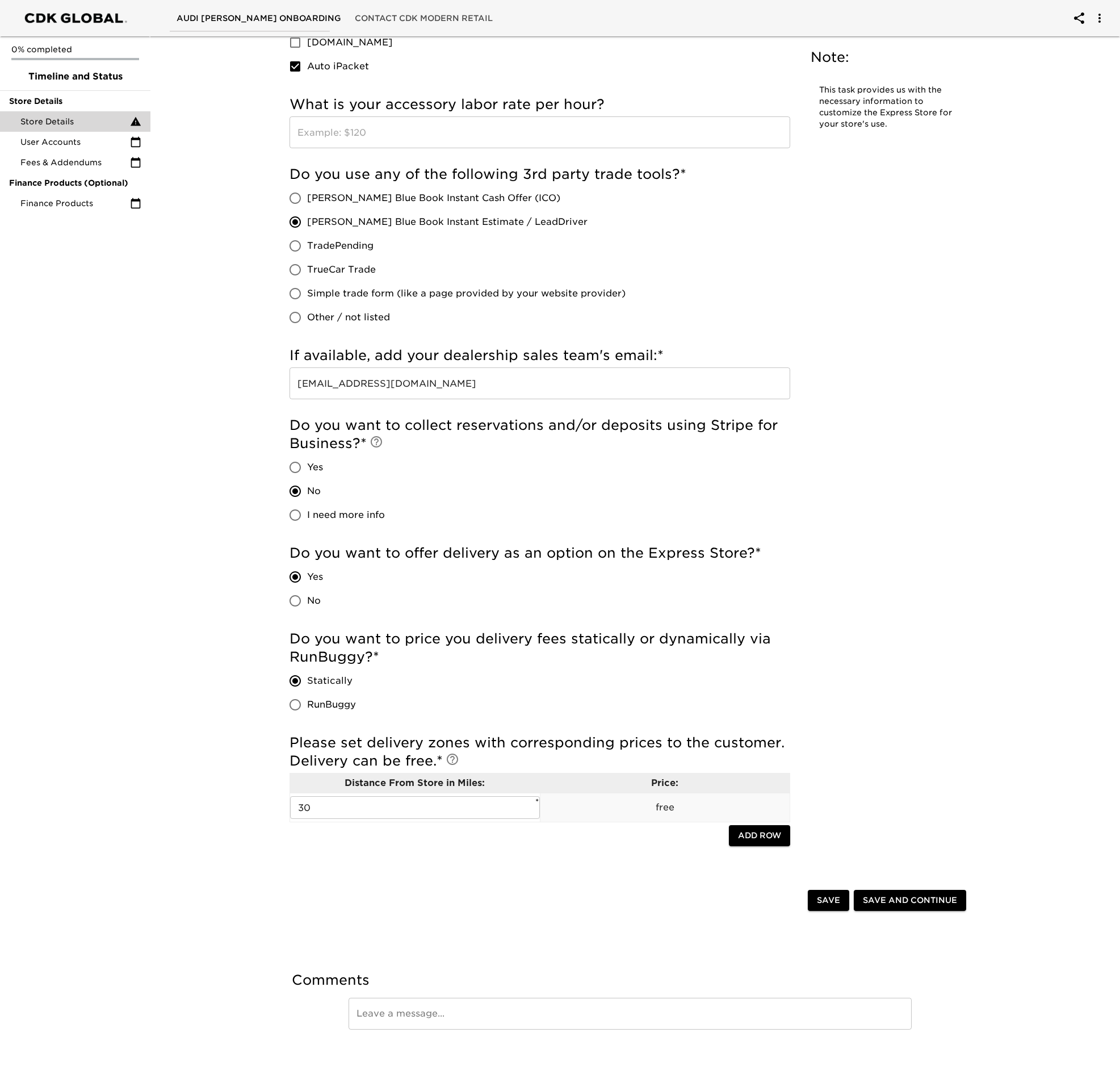
click at [899, 897] on span "Save and Continue" at bounding box center [910, 900] width 95 height 14
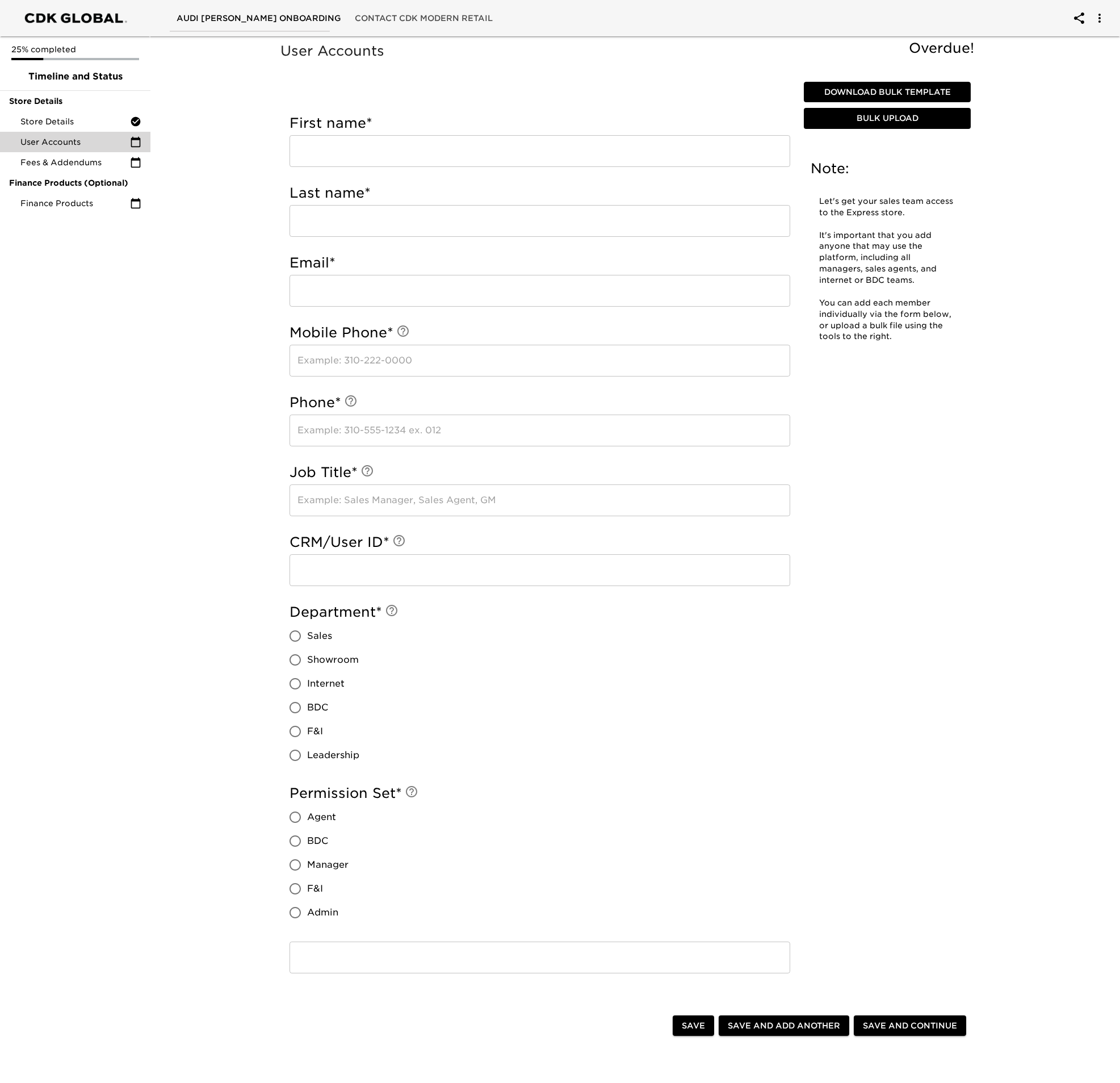
click at [377, 155] on input "text" at bounding box center [539, 151] width 501 height 32
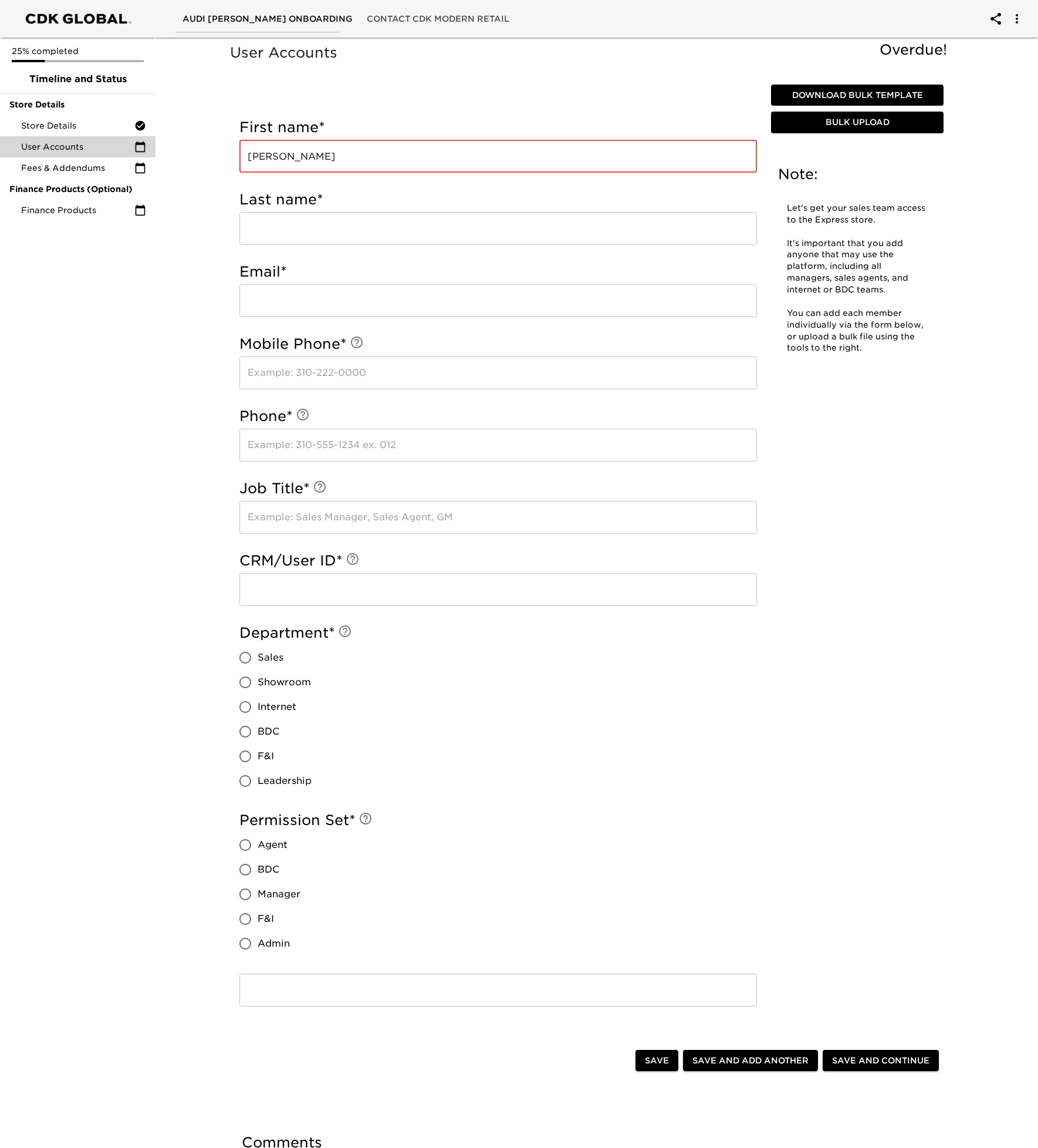
type input "[PERSON_NAME]"
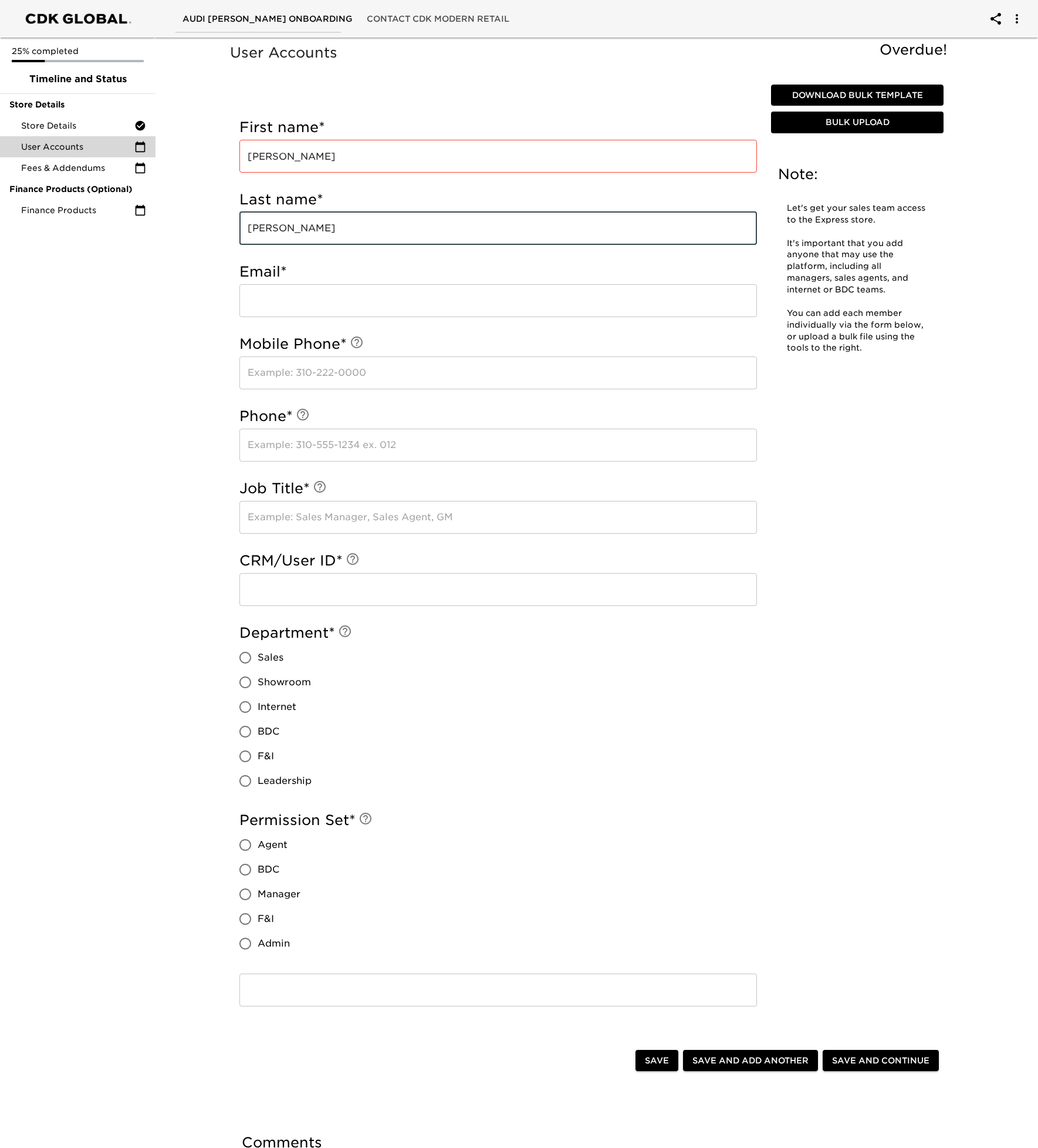
type input "[PERSON_NAME]"
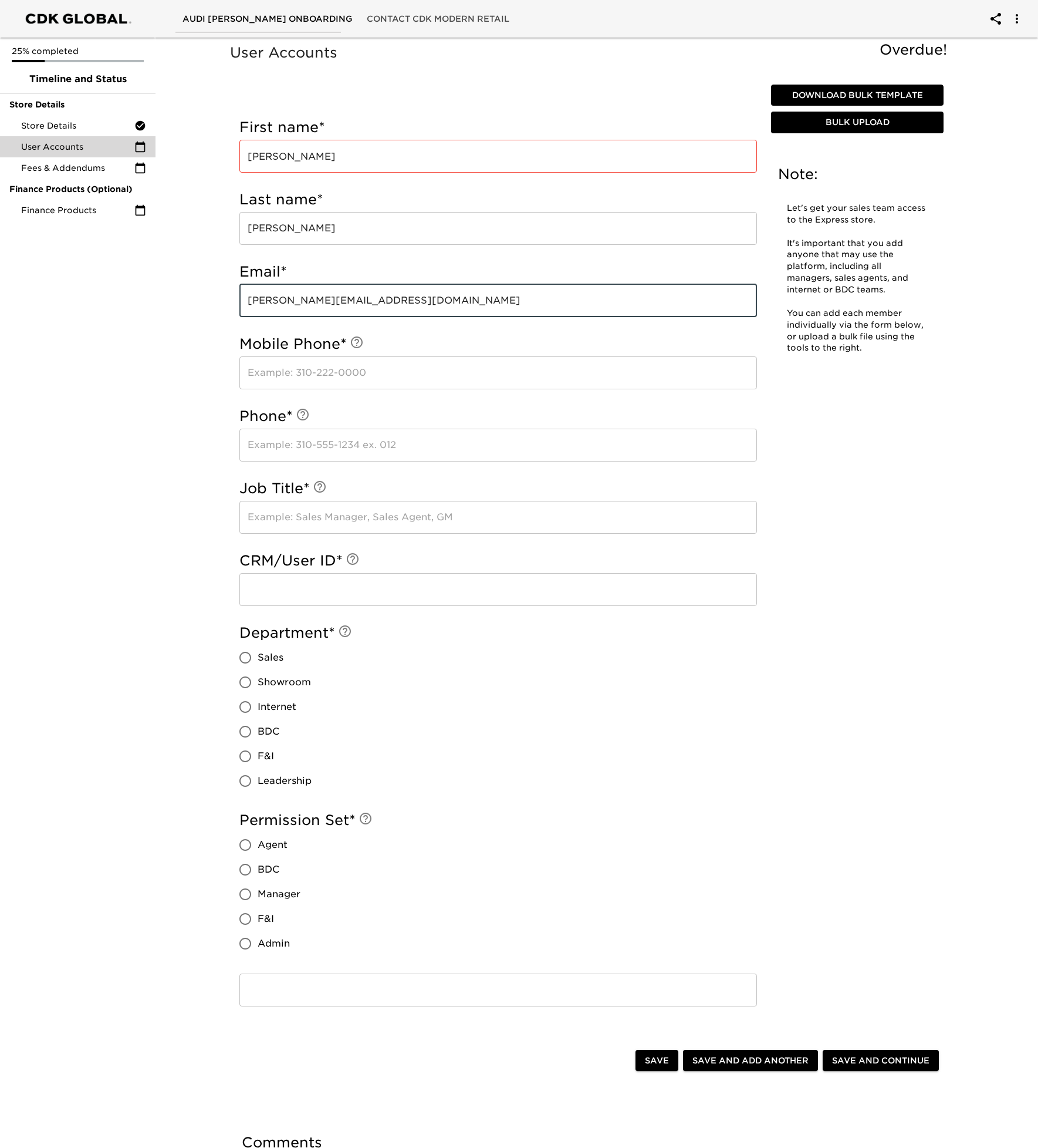
type input "[PERSON_NAME][EMAIL_ADDRESS][DOMAIN_NAME]"
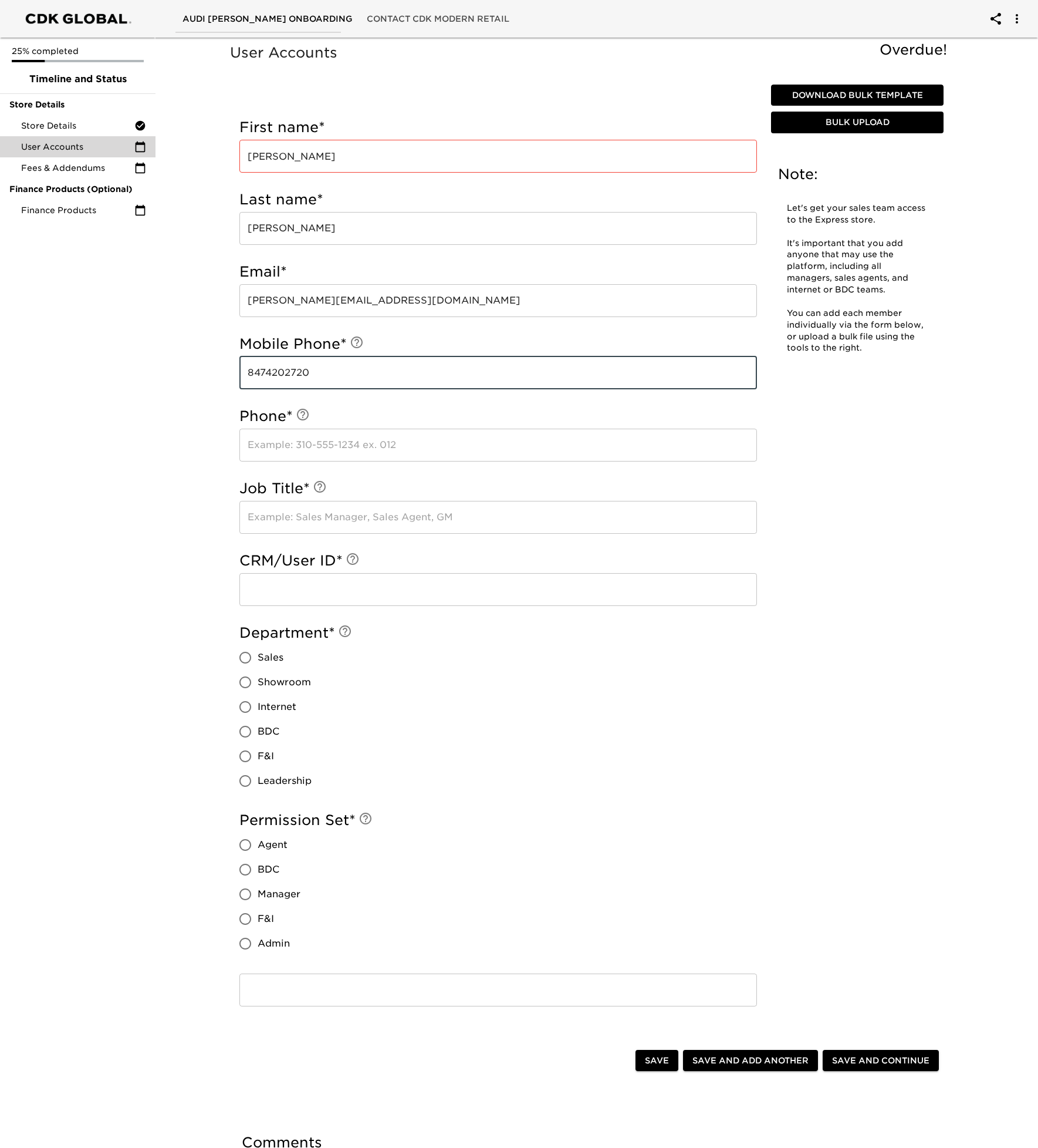
type input "8474202720"
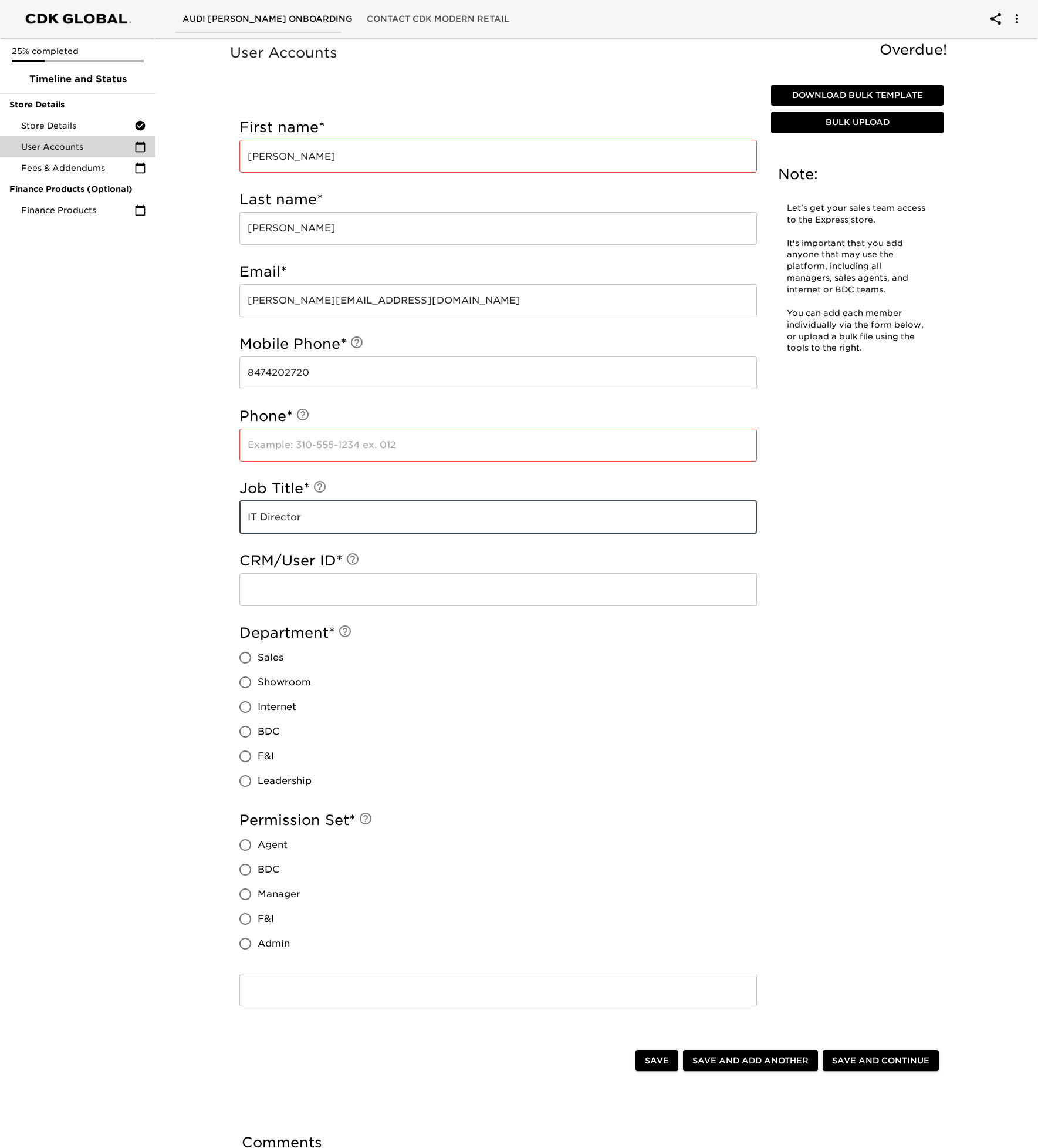
type input "IT Director"
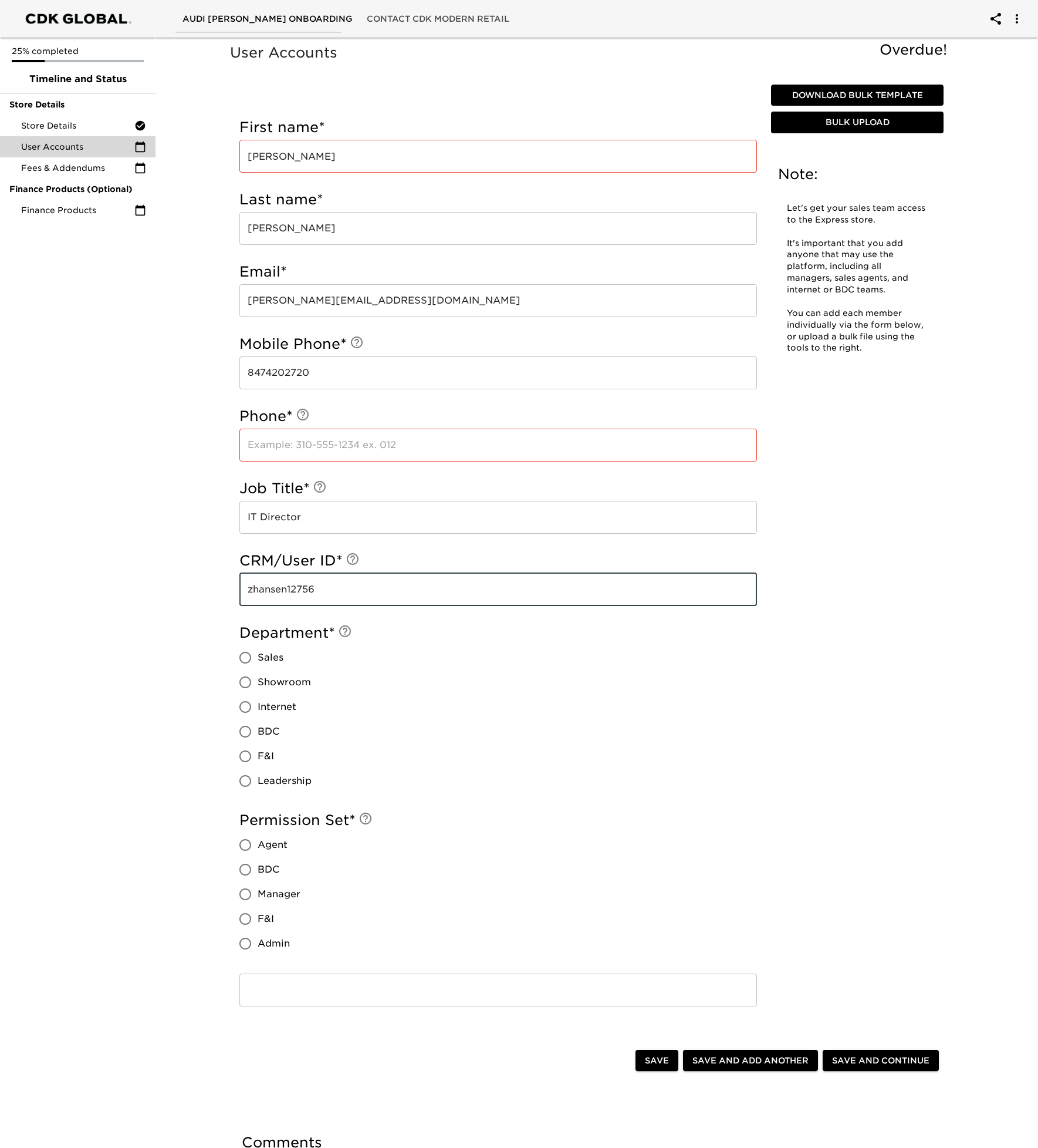
type input "zhansen12756"
click at [247, 781] on input "Leadership" at bounding box center [245, 781] width 24 height 24
radio input "true"
drag, startPoint x: 245, startPoint y: 944, endPoint x: 269, endPoint y: 943, distance: 24.0
click at [245, 944] on input "Admin" at bounding box center [245, 943] width 24 height 24
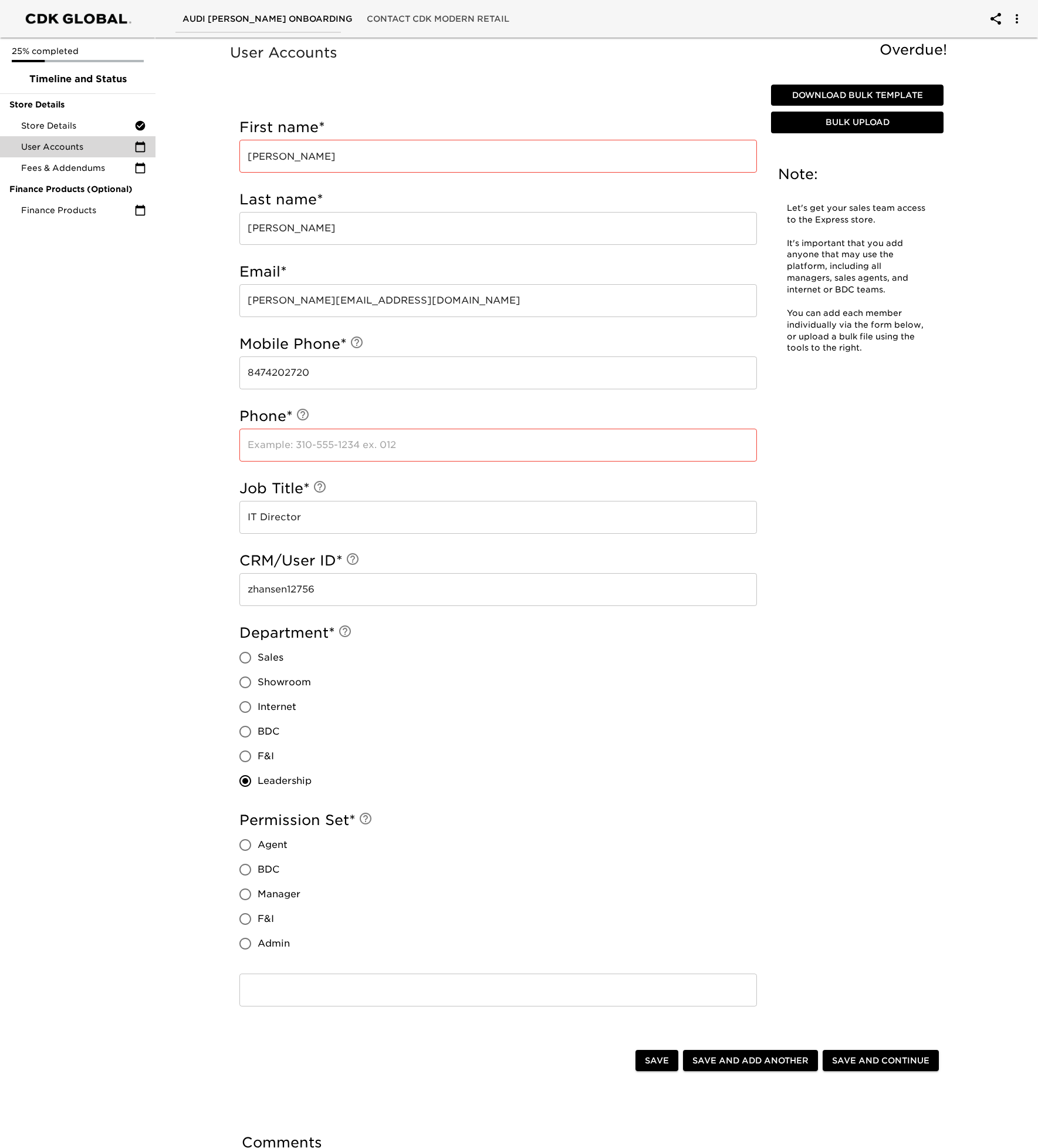
radio input "true"
click at [854, 1066] on span "Save and Continue" at bounding box center [881, 1061] width 98 height 15
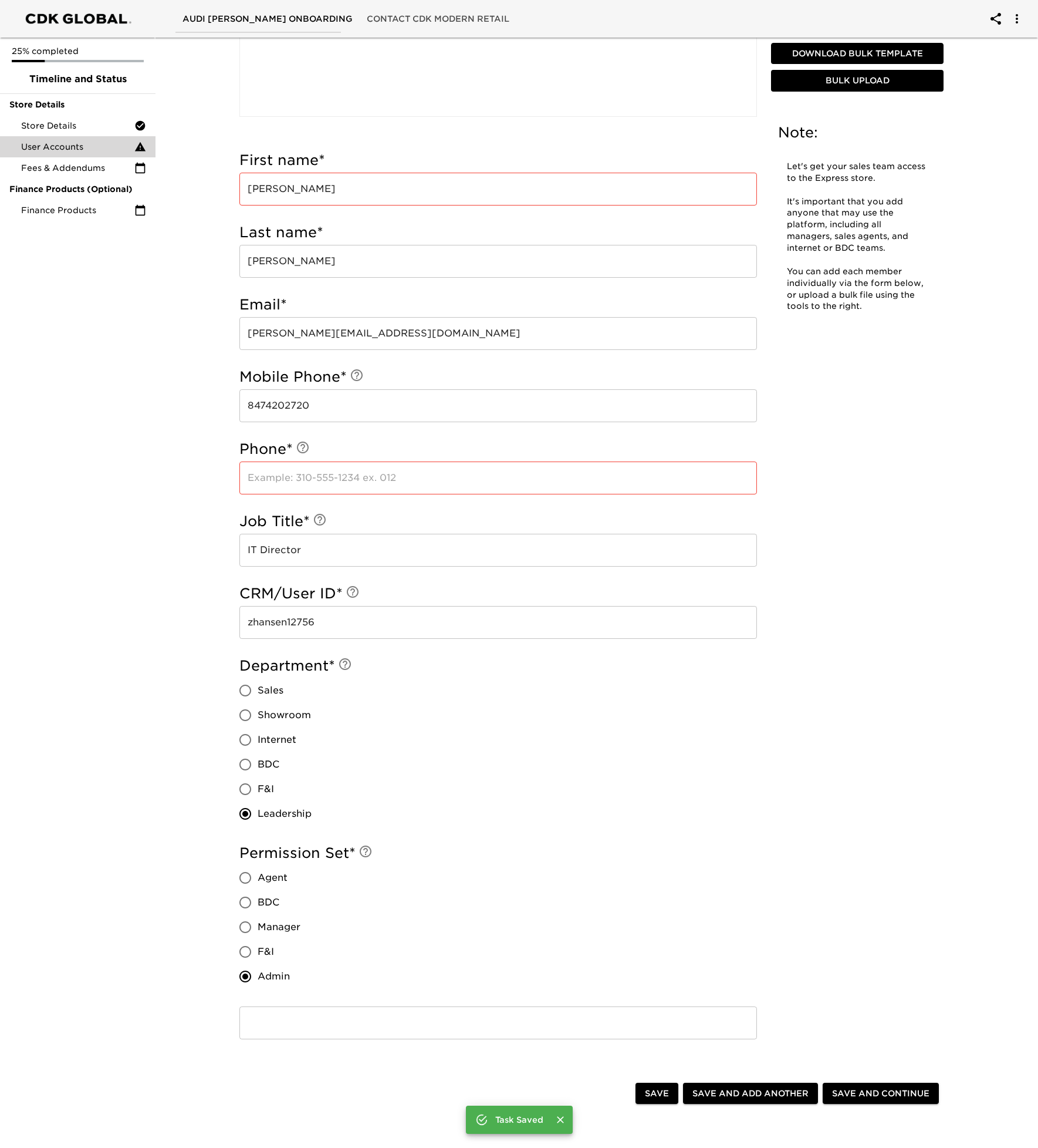
scroll to position [356, 0]
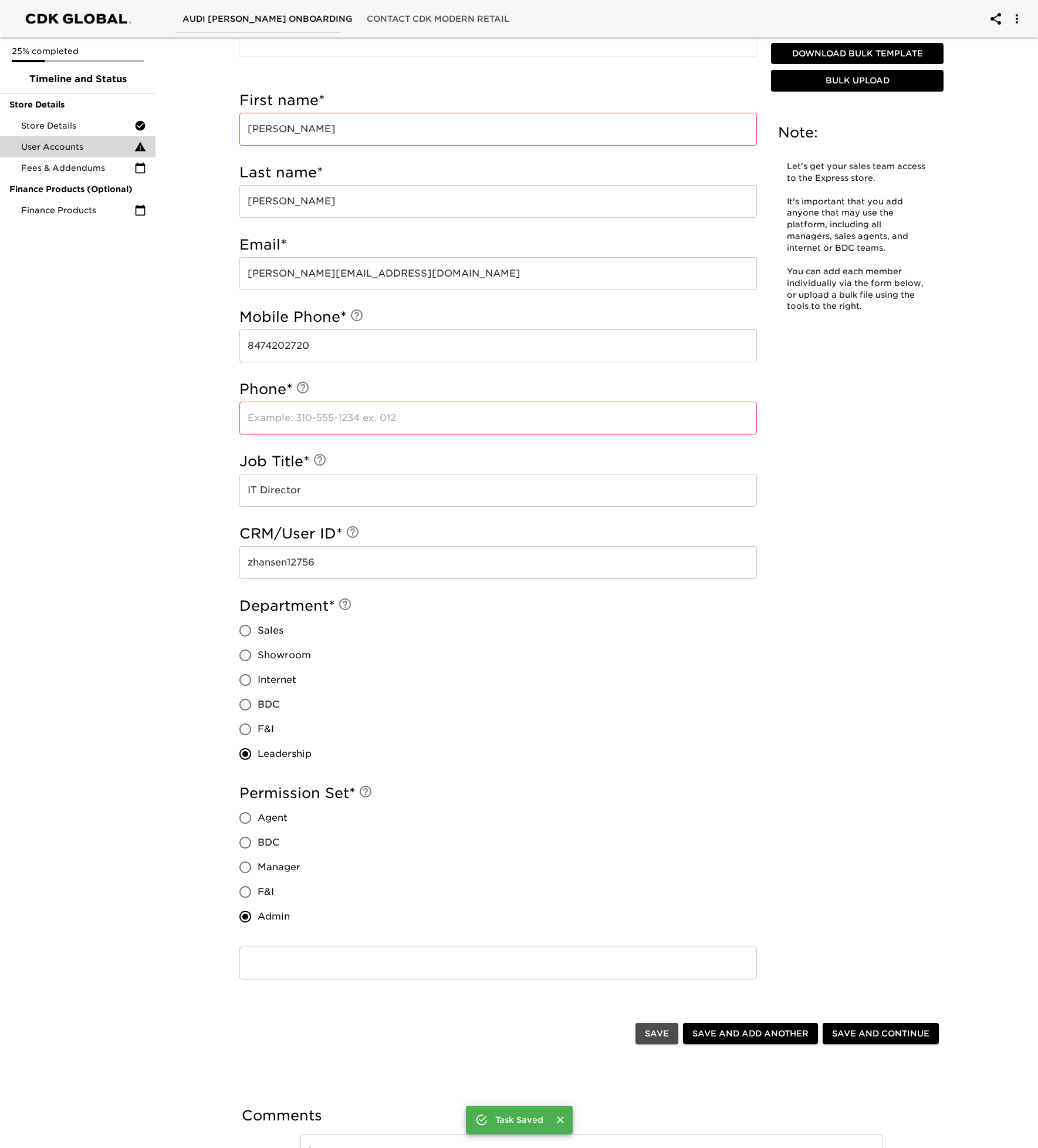
click at [652, 1036] on span "Save" at bounding box center [657, 1034] width 24 height 15
radio input "true"
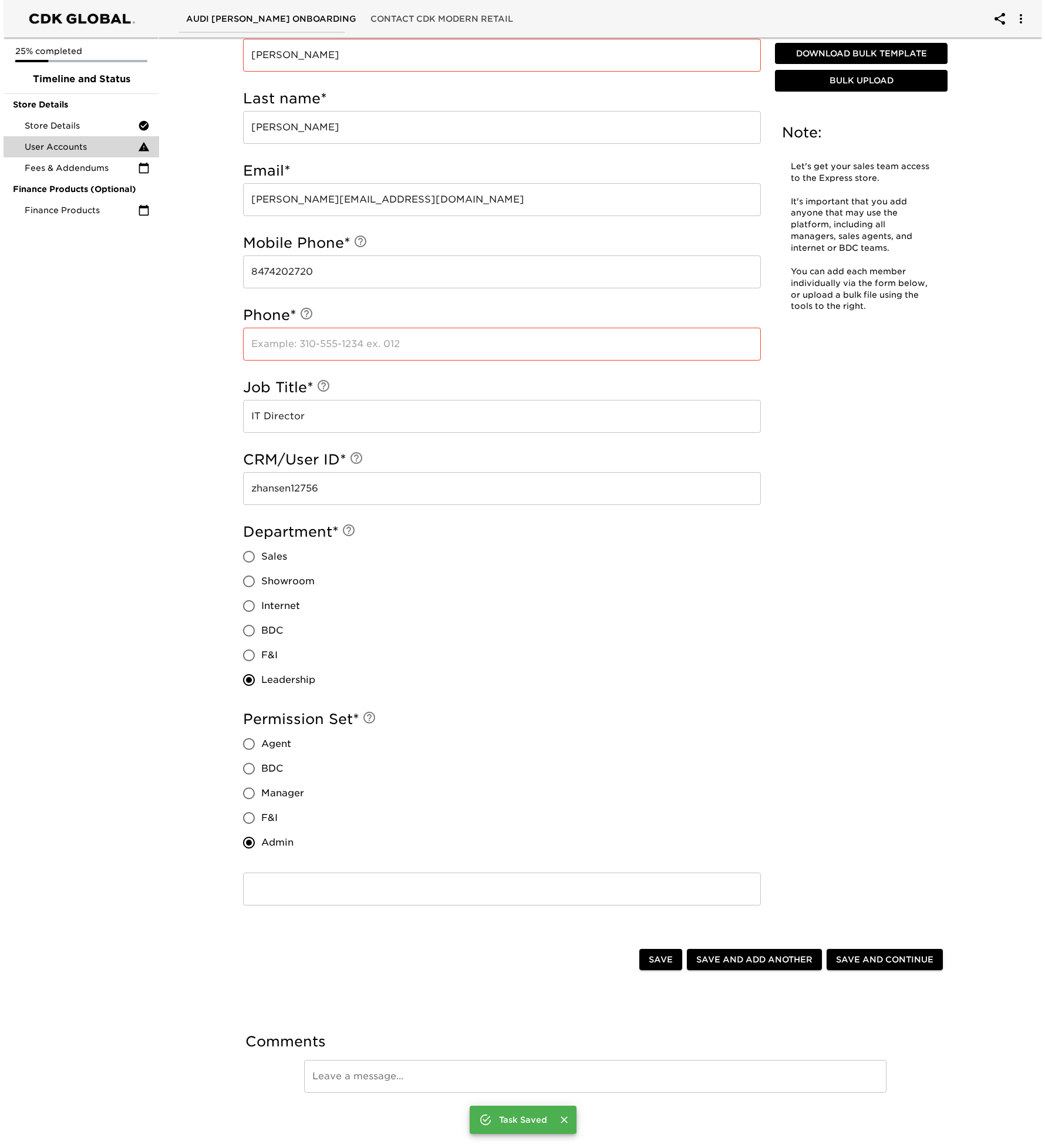
scroll to position [0, 0]
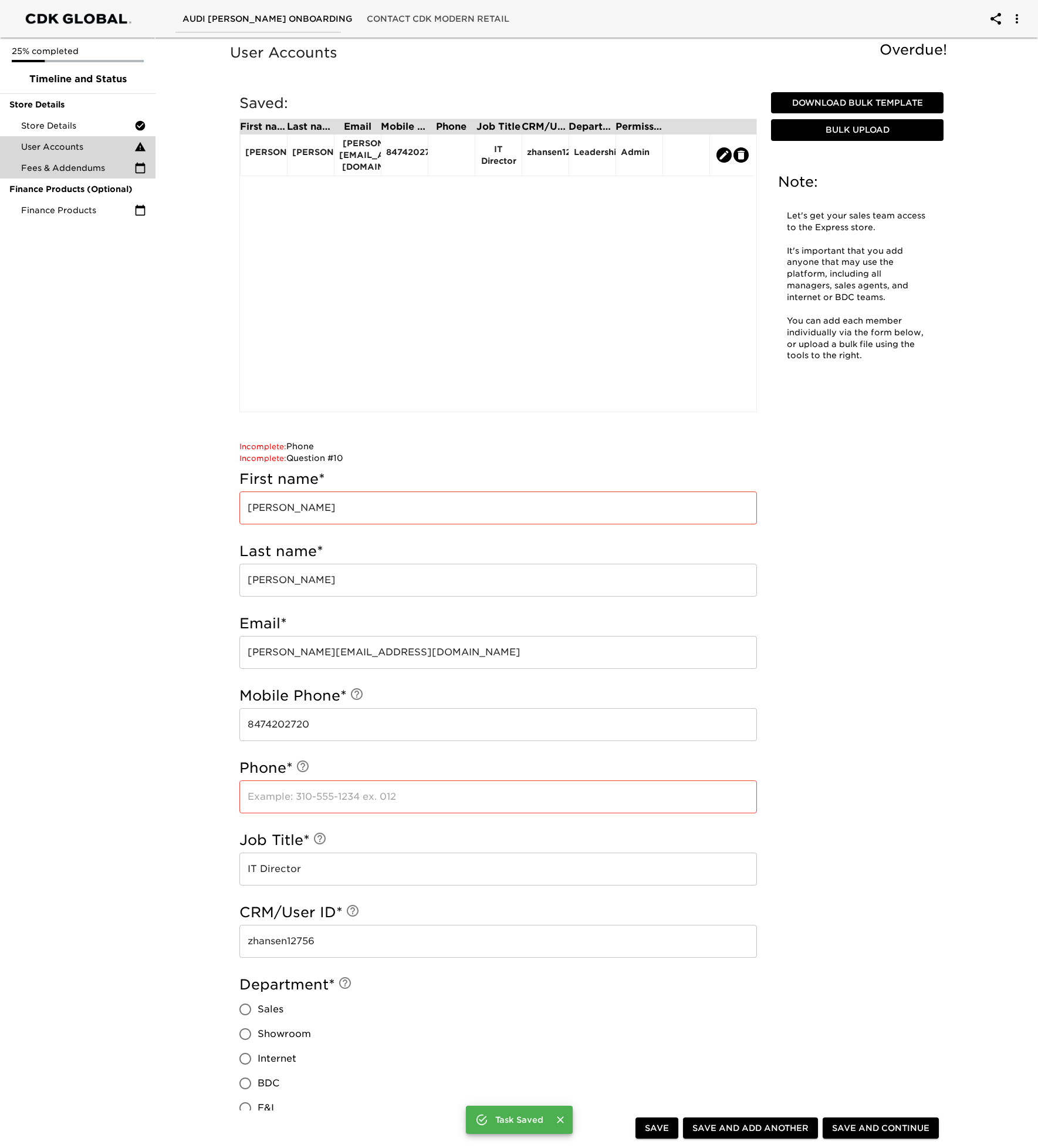
click at [95, 168] on span "Fees & Addendums" at bounding box center [78, 168] width 113 height 12
